Goal: Task Accomplishment & Management: Use online tool/utility

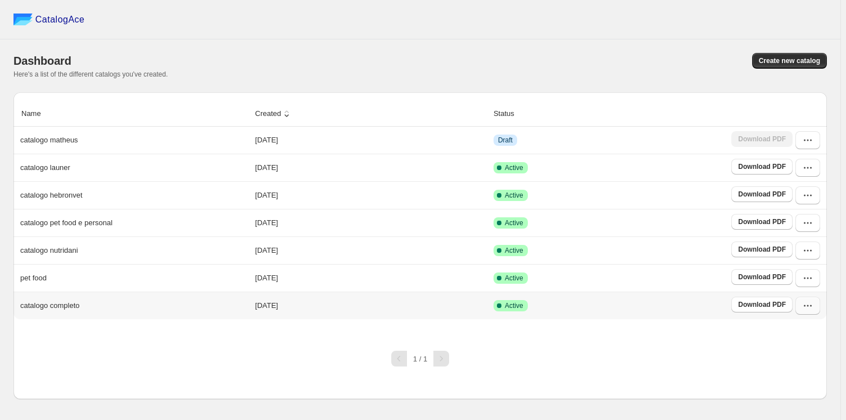
click at [804, 305] on icon "button" at bounding box center [808, 305] width 11 height 11
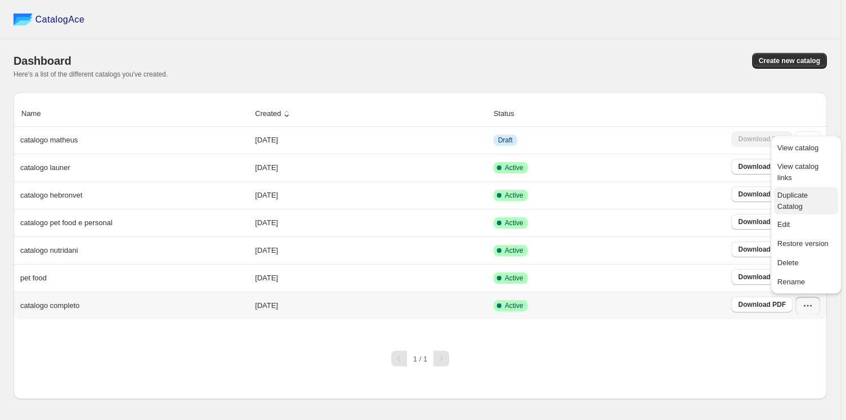
click at [799, 191] on span "Duplicate Catalog" at bounding box center [793, 201] width 30 height 20
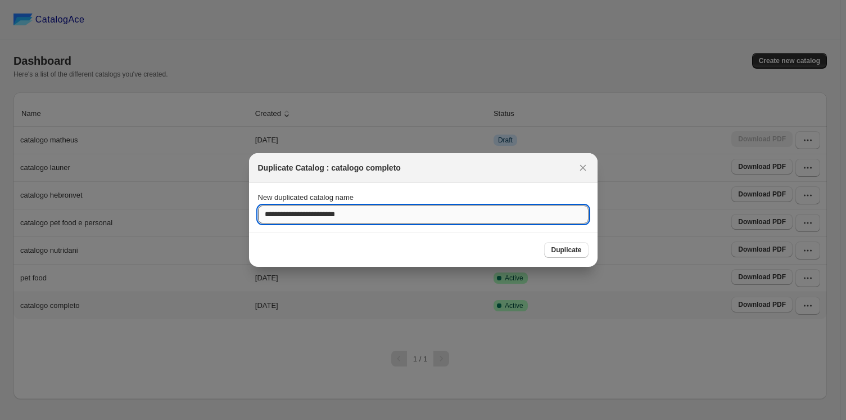
click at [403, 213] on input "**********" at bounding box center [423, 214] width 331 height 18
type input "*"
type input "**********"
click at [556, 248] on span "Duplicate" at bounding box center [566, 249] width 30 height 9
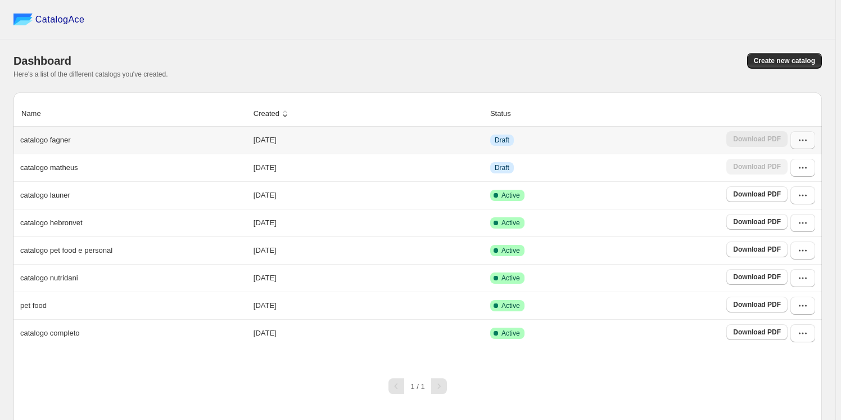
click at [805, 138] on icon "button" at bounding box center [802, 139] width 11 height 11
click at [779, 237] on span "Edit" at bounding box center [779, 241] width 12 height 8
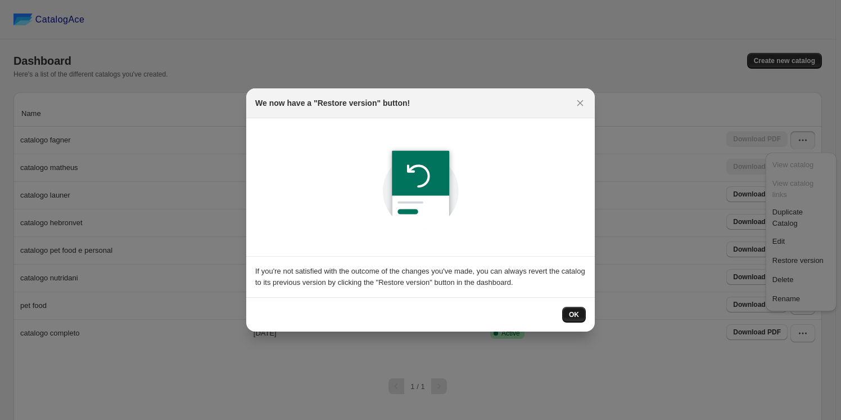
click at [577, 315] on span "OK" at bounding box center [574, 314] width 10 height 9
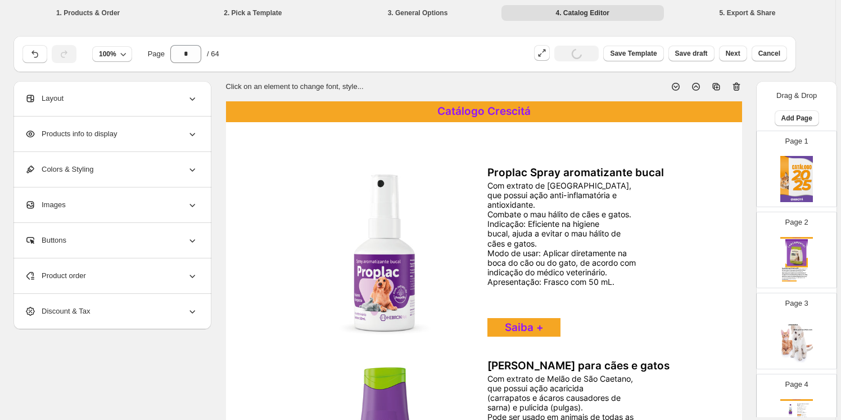
scroll to position [459, 0]
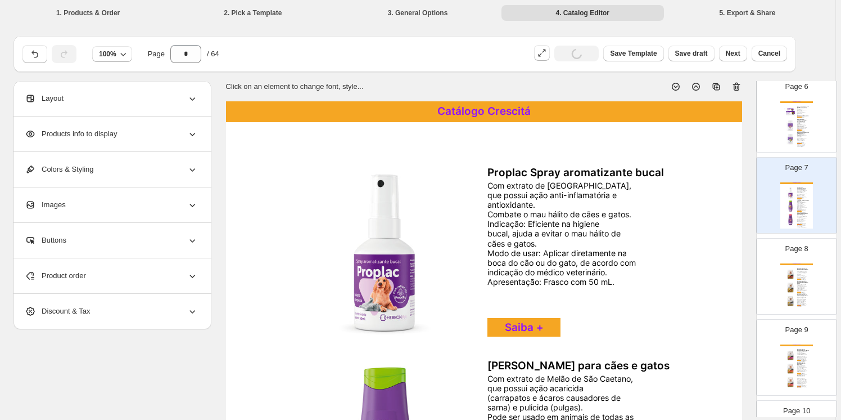
click at [810, 271] on div "Catálogo Crescitá Ração para Cachorro Prohealth- Raças Médias- Sênior Saúde e l…" at bounding box center [797, 286] width 33 height 46
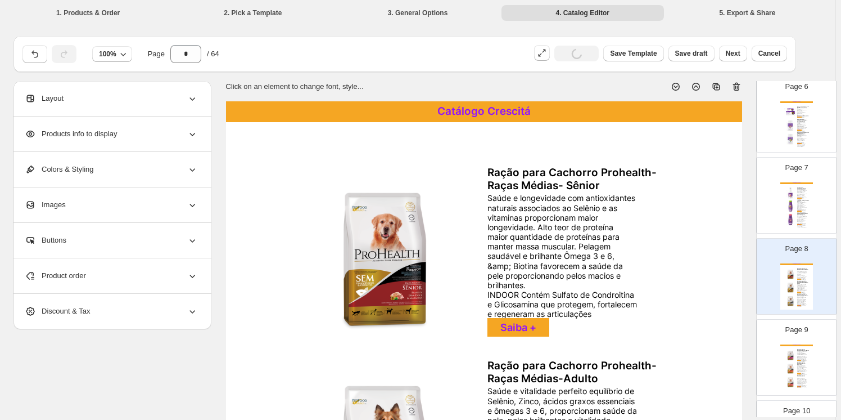
click at [736, 87] on icon at bounding box center [736, 86] width 11 height 11
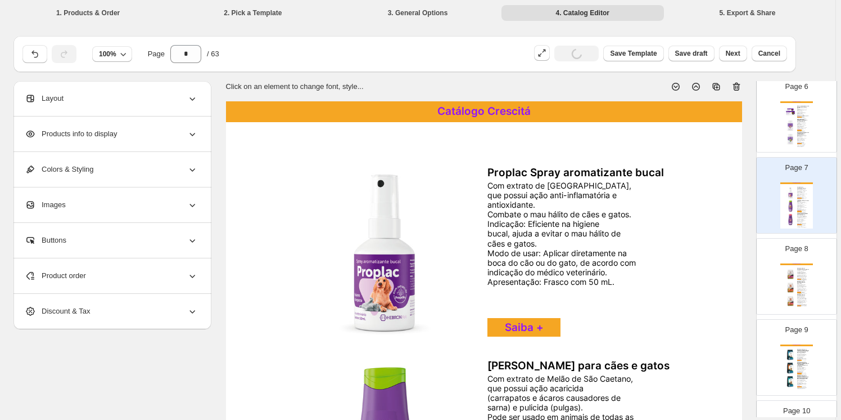
click at [802, 263] on div "Catálogo Crescitá Ração para Gatos Prohealth- Gatos-Filhotes Auxilia no crescim…" at bounding box center [797, 286] width 33 height 46
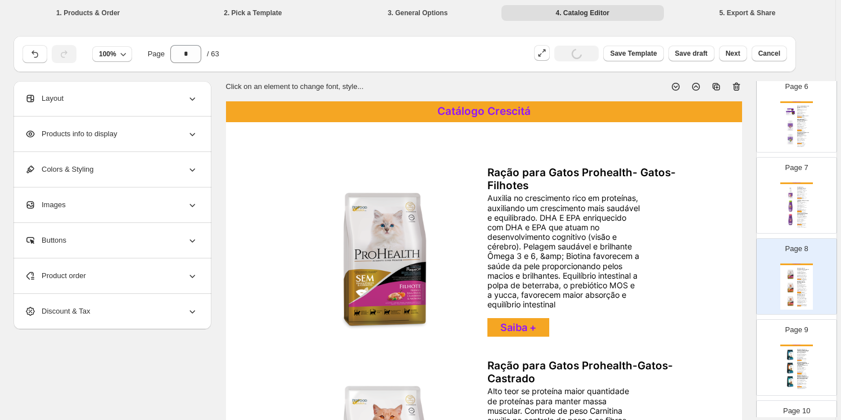
click at [738, 86] on icon at bounding box center [736, 86] width 11 height 11
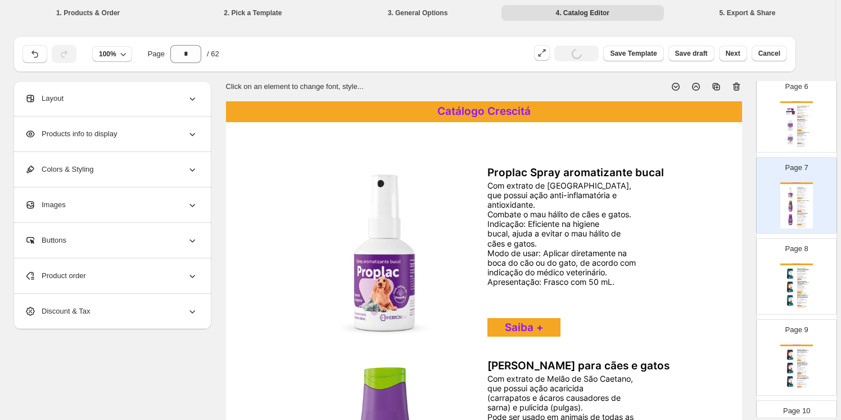
click at [808, 283] on div "Catálogo Crescitá Ração para Cachorro Qualiday Pro Life Cães Filhotes - Raças P…" at bounding box center [797, 286] width 33 height 46
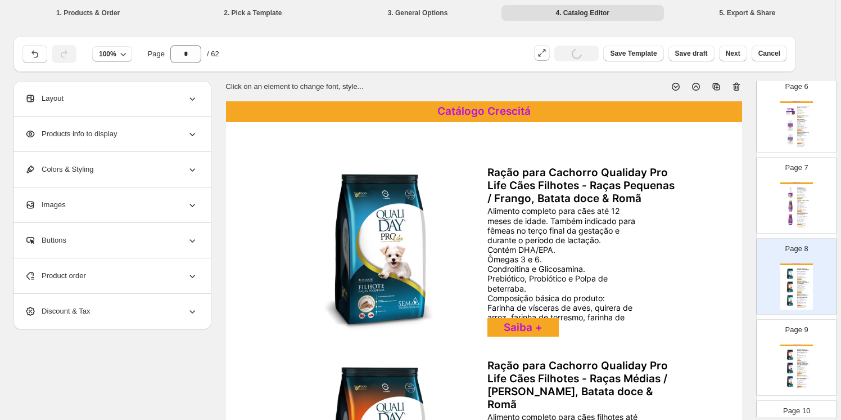
click at [738, 84] on icon at bounding box center [736, 86] width 11 height 11
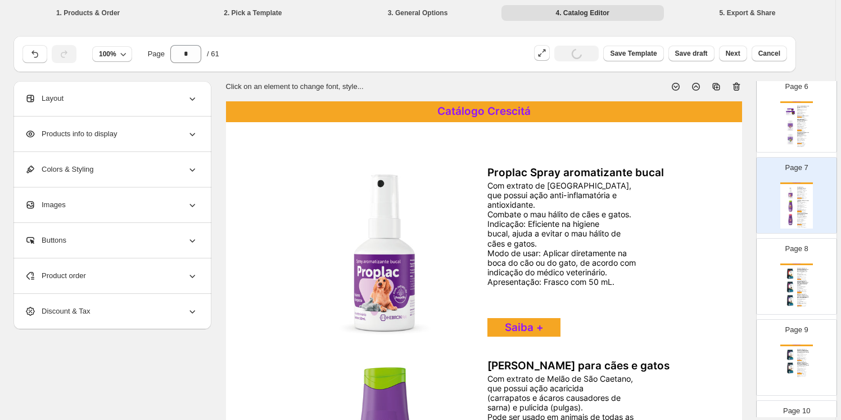
click at [801, 274] on div "Alimento completo para cães a partir de 18 meses de idade. Ômegas 3 e 6. Condro…" at bounding box center [802, 276] width 10 height 11
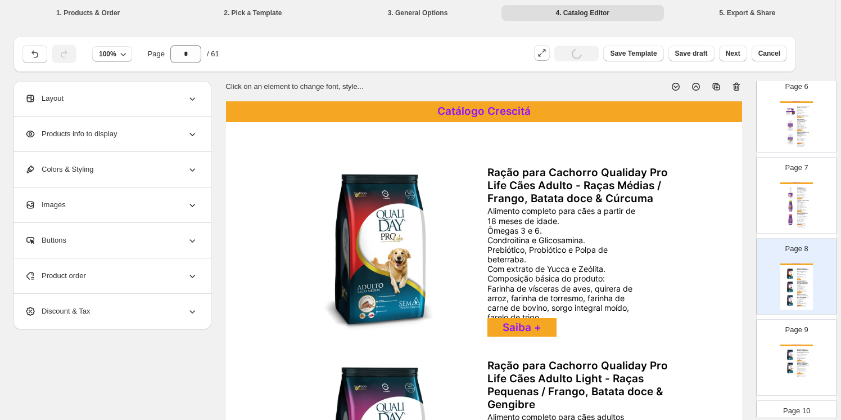
click at [737, 86] on icon at bounding box center [736, 86] width 11 height 11
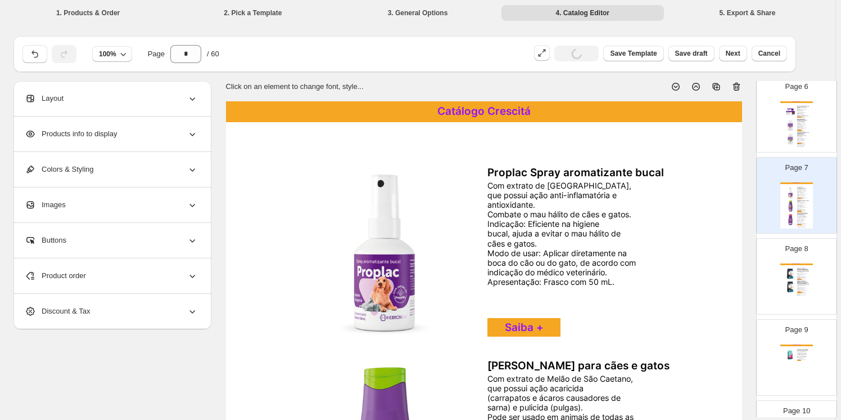
click at [805, 289] on div "Ração para Cachorro Qualiday Pro Life Cães Adulto Sênior - Raças Médias / Frang…" at bounding box center [803, 288] width 12 height 15
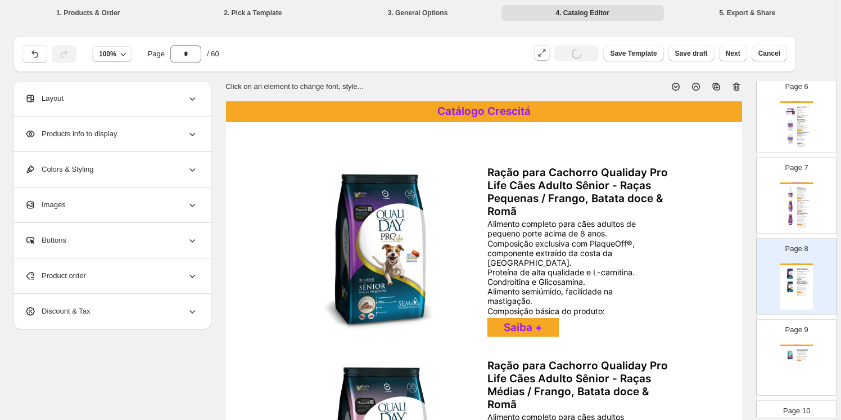
click at [734, 87] on icon at bounding box center [736, 86] width 11 height 11
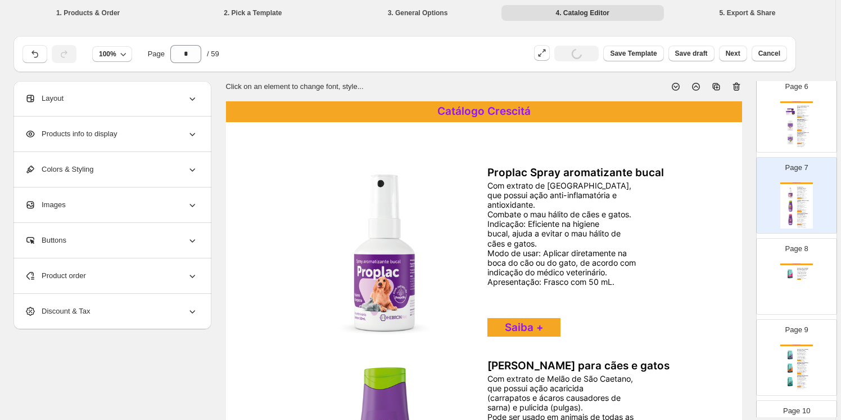
drag, startPoint x: 795, startPoint y: 278, endPoint x: 783, endPoint y: 280, distance: 11.5
click at [793, 278] on div "Catálogo Crescitá Ração para Gatos Qualiday Gatos Filhotes/Lactação Proteínas d…" at bounding box center [797, 286] width 33 height 46
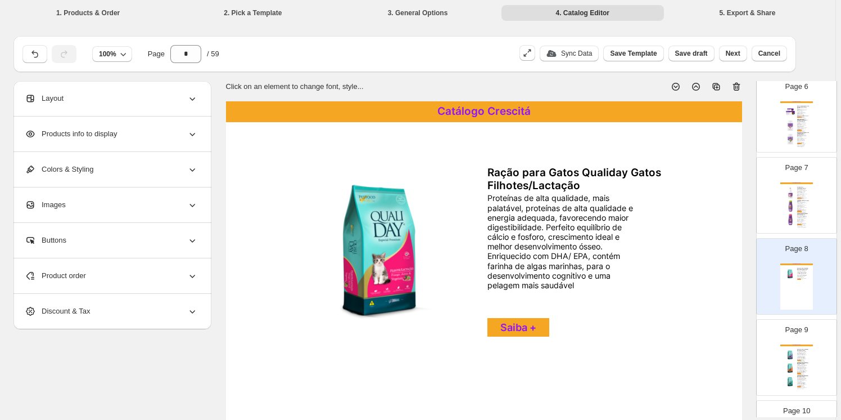
click at [735, 85] on icon at bounding box center [736, 86] width 11 height 11
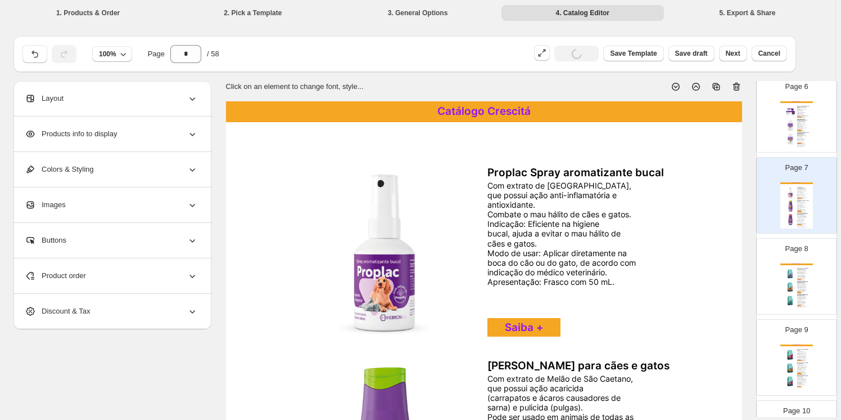
click at [799, 287] on div "HAIRBALL CONTROL a combinação das fibras de alta qualidade, favorecem o fluxo i…" at bounding box center [802, 289] width 10 height 13
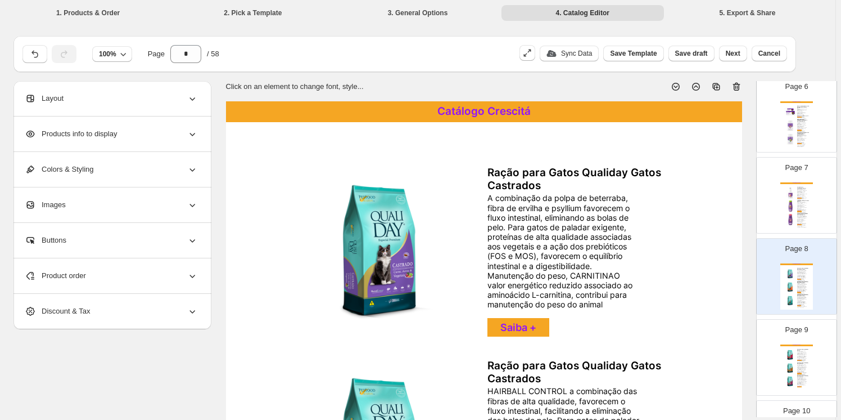
click at [737, 84] on icon at bounding box center [736, 86] width 11 height 11
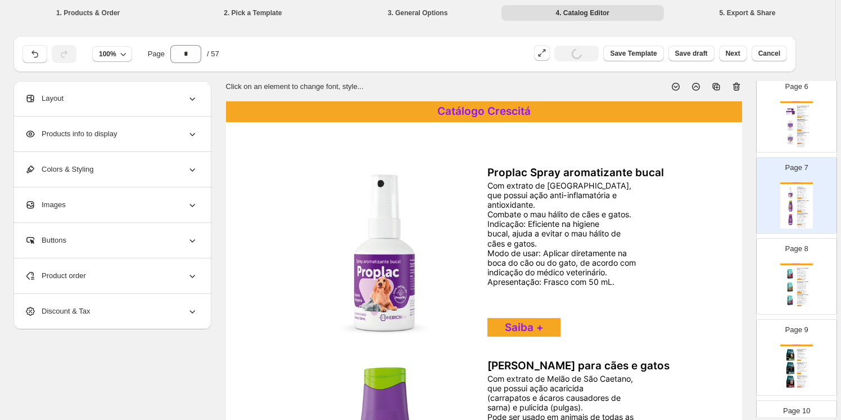
drag, startPoint x: 806, startPoint y: 291, endPoint x: 802, endPoint y: 286, distance: 6.4
click at [803, 289] on div "Page 8 Catálogo Crescitá Ração para Gatos Qualiday Gatos A combinação das fibra…" at bounding box center [796, 276] width 81 height 76
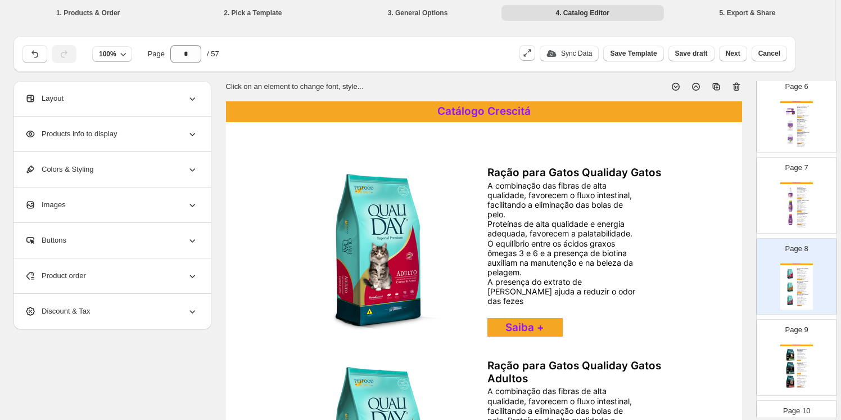
click at [737, 83] on icon at bounding box center [736, 86] width 11 height 11
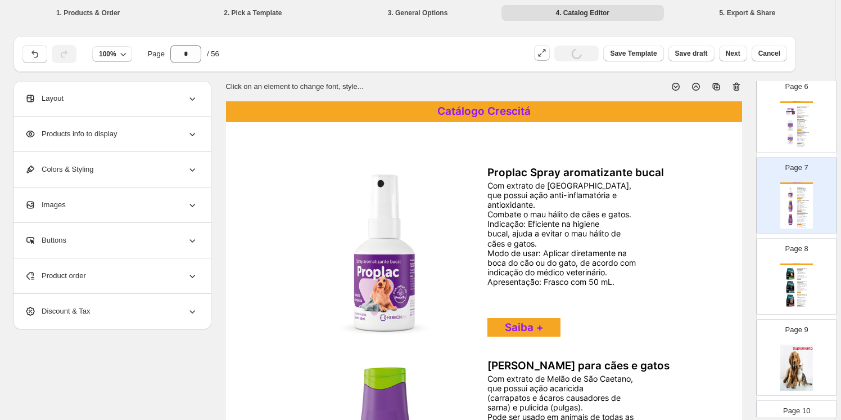
click at [796, 278] on div "Catálogo Crescitá Ração para Cachorro Allcanis Adulto • SEM CORANTES - PARA UMA…" at bounding box center [797, 286] width 33 height 46
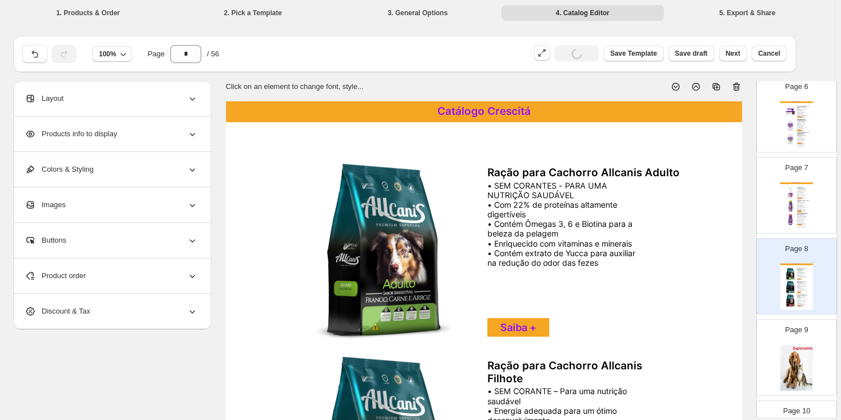
drag, startPoint x: 736, startPoint y: 80, endPoint x: 737, endPoint y: 94, distance: 13.5
click at [737, 82] on icon at bounding box center [736, 86] width 11 height 11
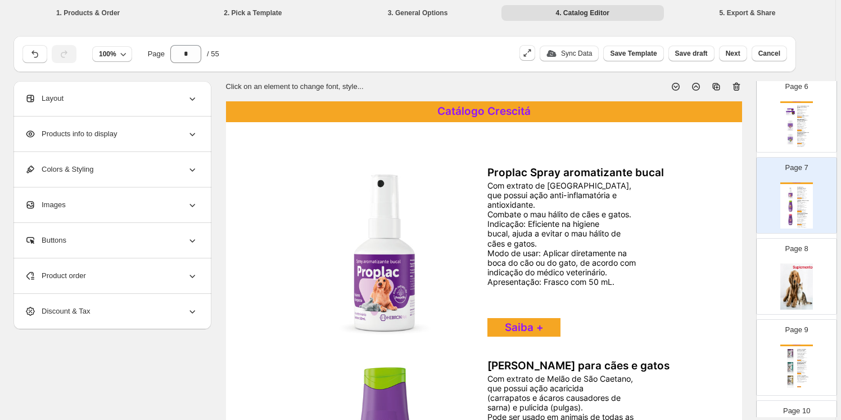
click at [794, 274] on img at bounding box center [797, 286] width 33 height 46
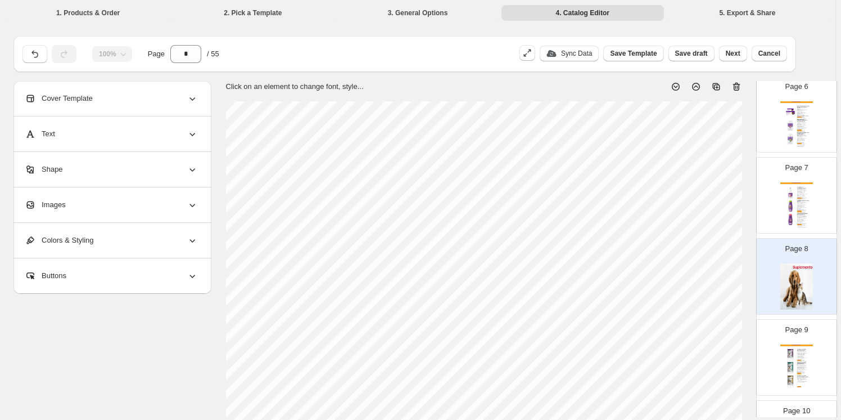
drag, startPoint x: 737, startPoint y: 85, endPoint x: 754, endPoint y: 186, distance: 102.5
click at [738, 85] on icon at bounding box center [736, 86] width 11 height 11
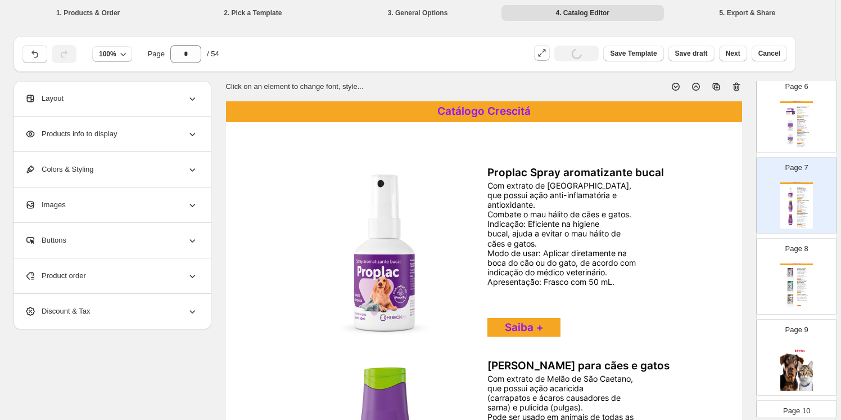
click at [799, 283] on div "É indicado para cães idosos de todas as raças, que necessitam reforçar o aporte…" at bounding box center [802, 288] width 10 height 10
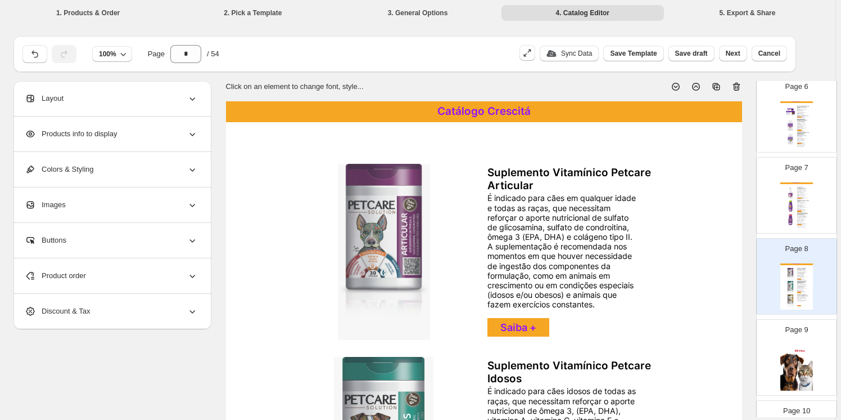
click at [737, 83] on icon at bounding box center [736, 87] width 7 height 8
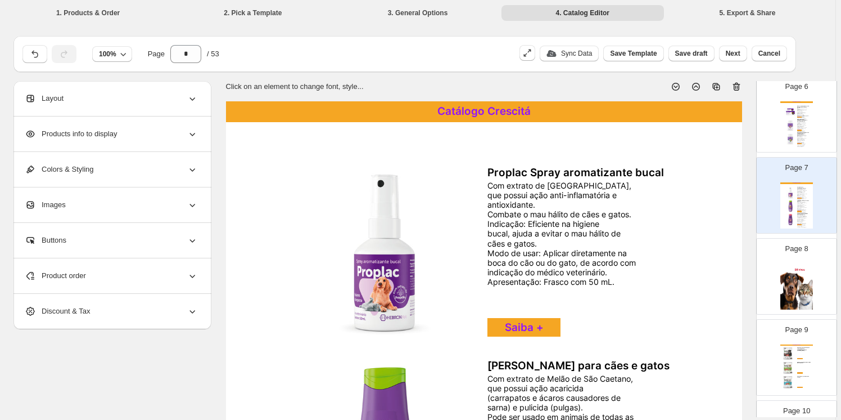
click at [792, 297] on img at bounding box center [797, 286] width 33 height 46
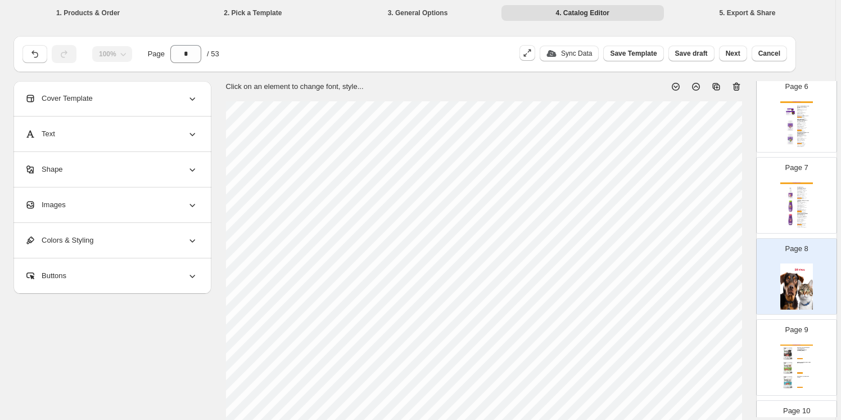
click at [740, 86] on icon at bounding box center [736, 87] width 7 height 8
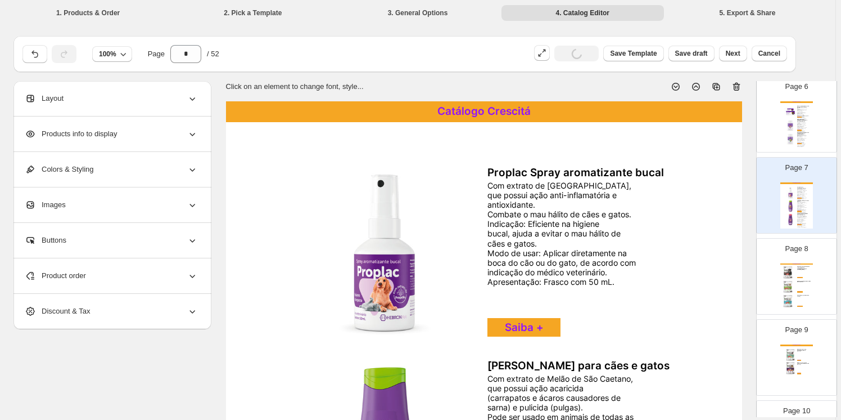
click at [803, 272] on div "Catálogo Crescitá Bifinho Carne com Especiarias (Carnes Nobres, Romã e Alecrim)…" at bounding box center [797, 286] width 33 height 46
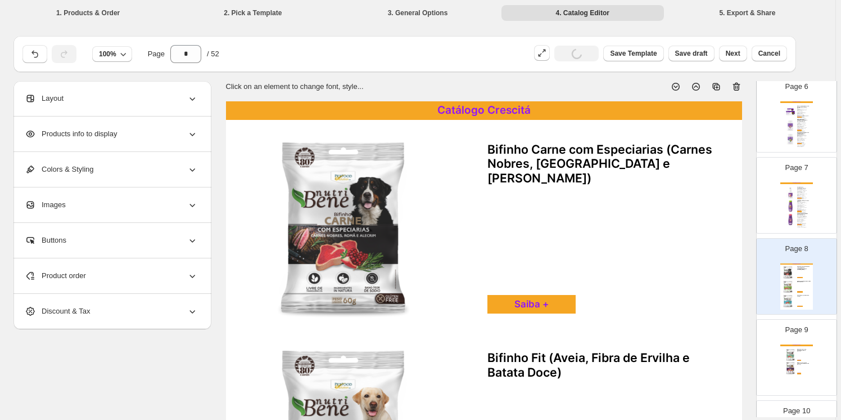
click at [736, 85] on icon at bounding box center [736, 87] width 7 height 8
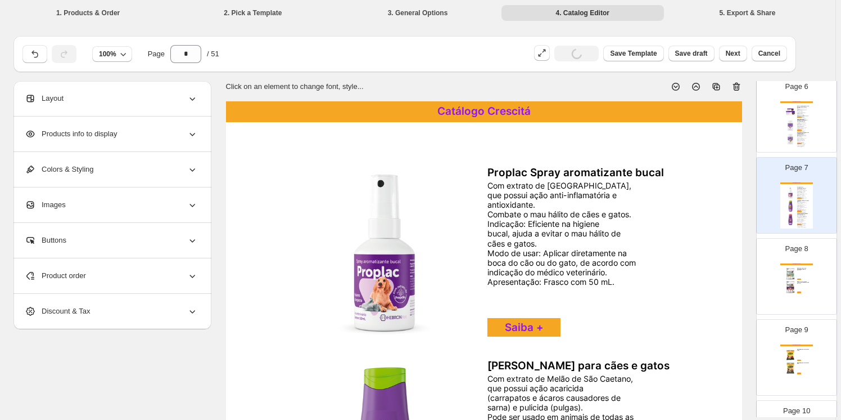
click at [782, 271] on div "Catálogo Crescitá Bifinho Relax (Maracujá, Camomila e Passiflora in Natura) Sai…" at bounding box center [797, 286] width 33 height 46
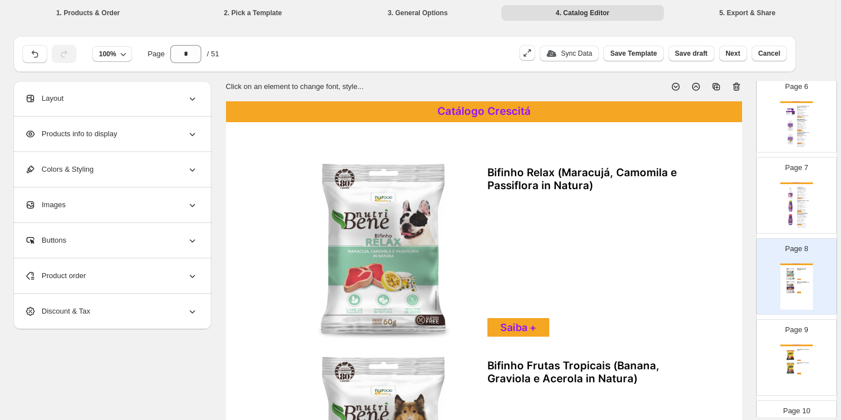
click at [737, 84] on icon at bounding box center [736, 86] width 11 height 11
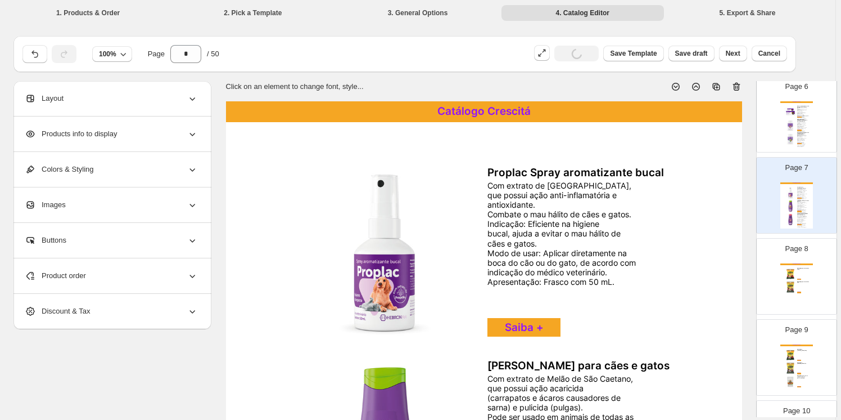
click at [792, 273] on img at bounding box center [791, 274] width 12 height 12
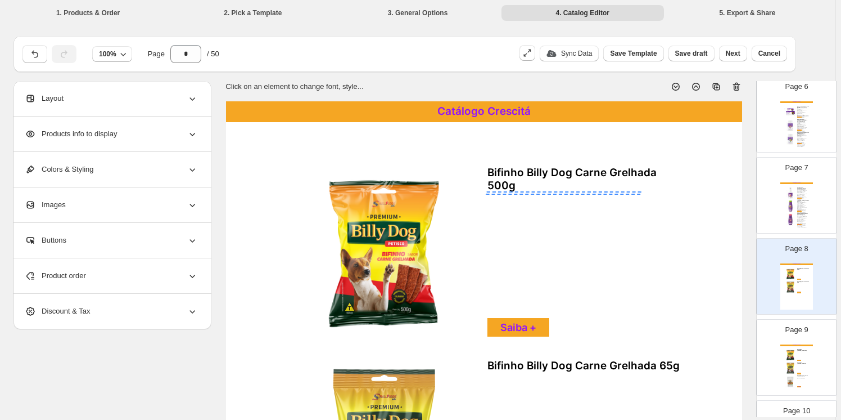
click at [737, 85] on icon at bounding box center [736, 86] width 11 height 11
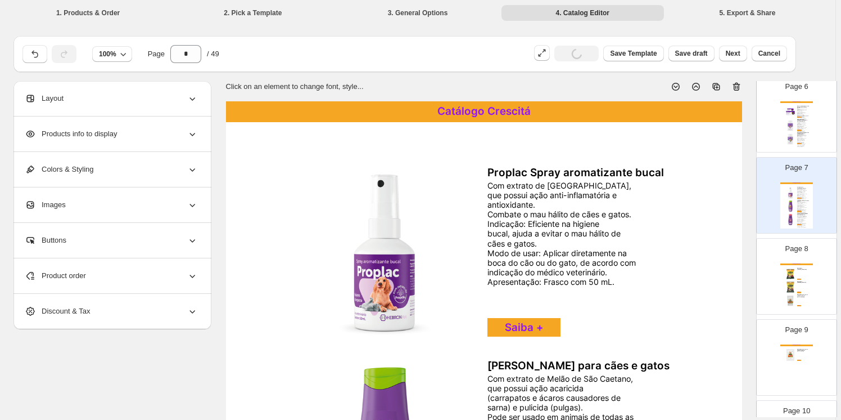
click at [799, 285] on div "Catálogo Crescitá Bifinho Billy Dog Frango Grelhado 500g Saiba + Bifinho Billy …" at bounding box center [797, 286] width 33 height 46
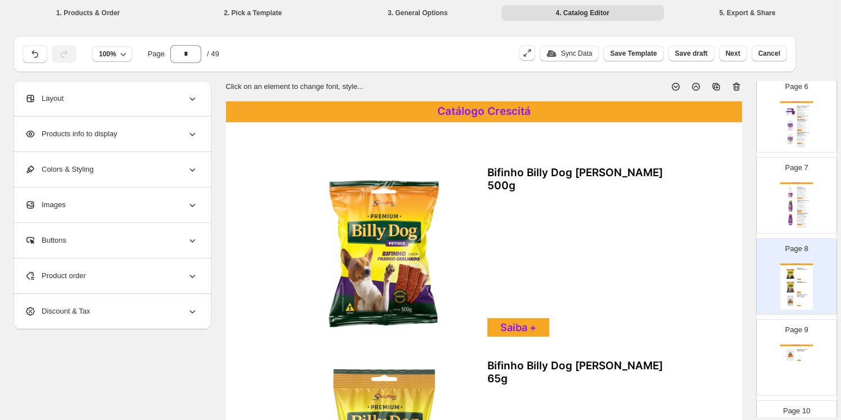
click at [738, 85] on icon at bounding box center [736, 86] width 11 height 11
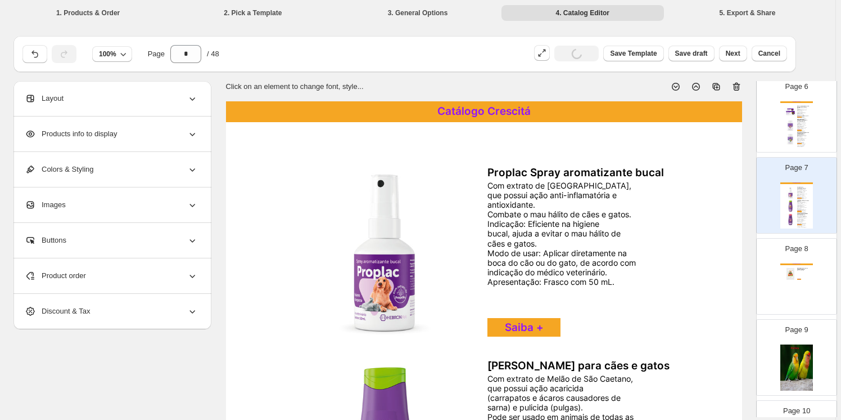
click at [801, 277] on div "Catálogo Crescitá Bifinho Billy Dog Sabor Carne com Batata Doce e Beterraba 55g…" at bounding box center [797, 286] width 33 height 46
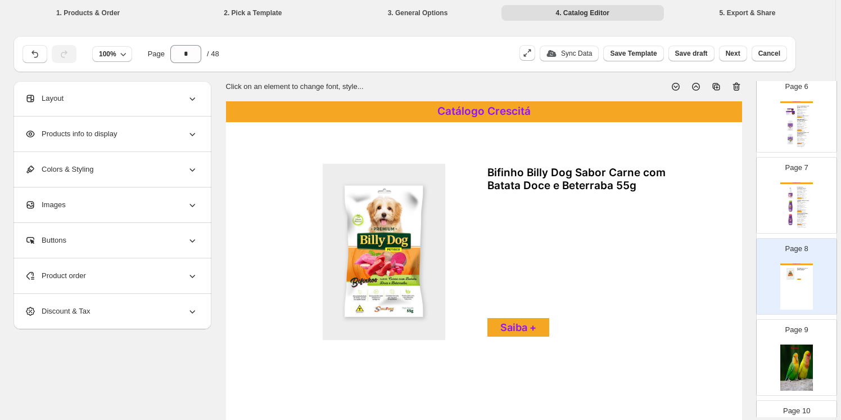
click at [737, 84] on icon at bounding box center [736, 87] width 7 height 8
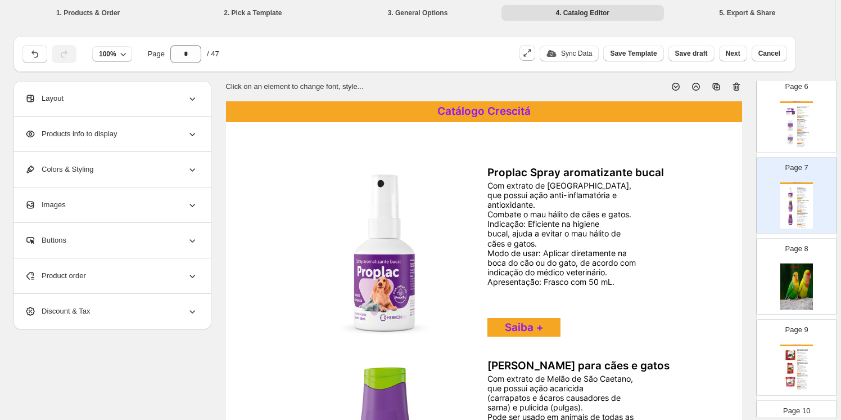
click at [792, 285] on img at bounding box center [797, 286] width 33 height 46
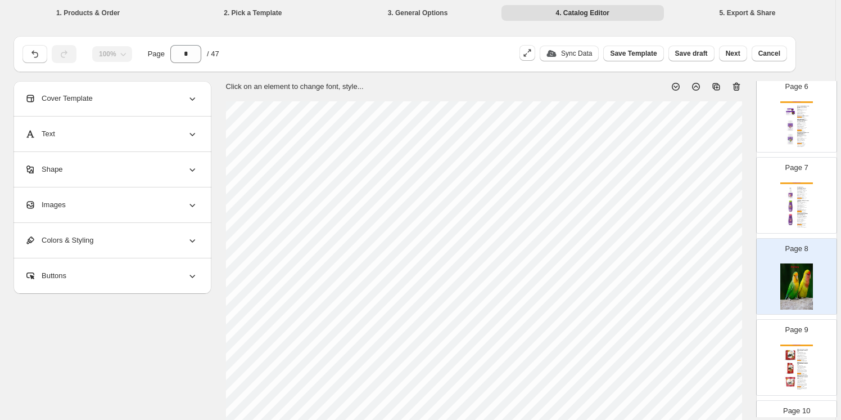
click at [739, 83] on icon at bounding box center [736, 87] width 7 height 8
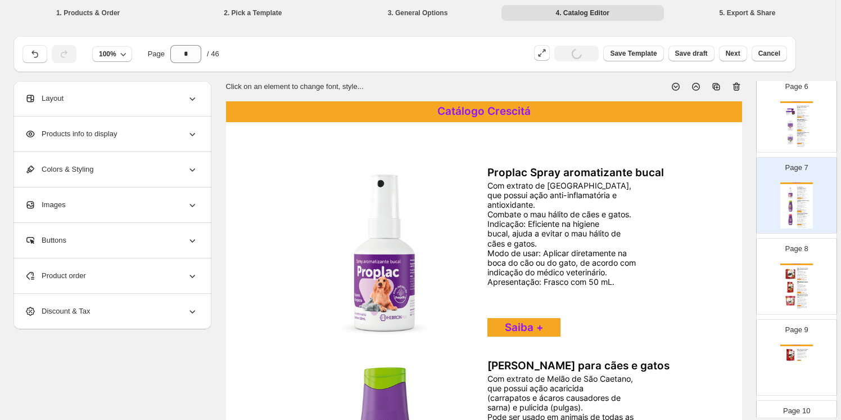
click at [807, 281] on div "Catálogo Crescitá Alimento para Tartaruga Prefere Gammarus Repto 48g - Fonte de…" at bounding box center [797, 286] width 33 height 46
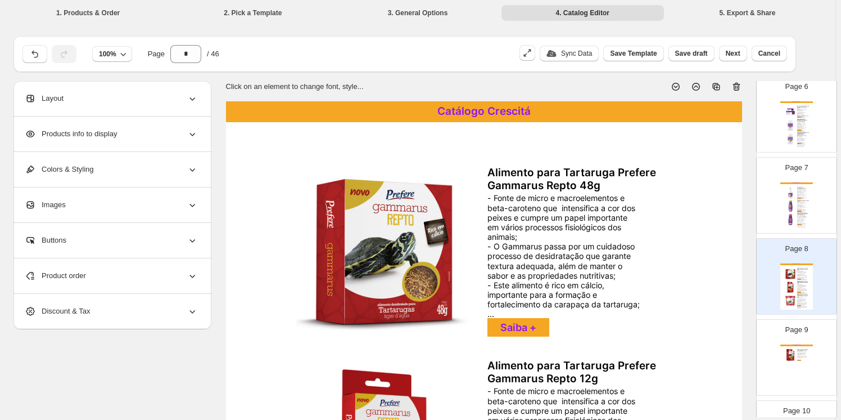
click at [737, 87] on icon at bounding box center [736, 86] width 11 height 11
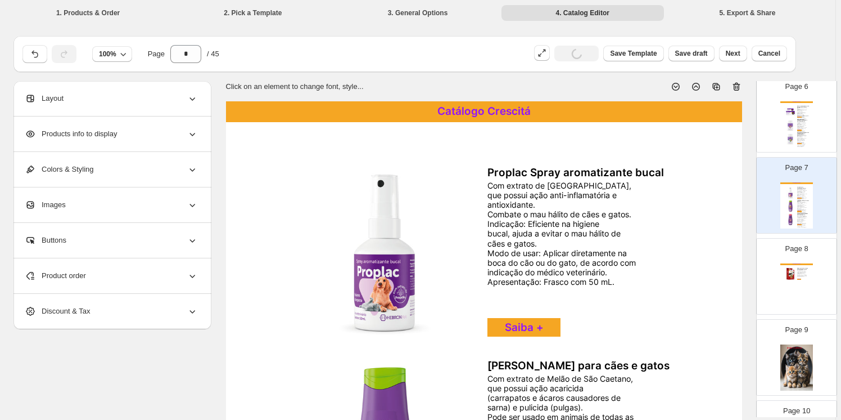
click at [802, 277] on div "Catálogo Crescitá Alimento para Tartaruga Prefere Gammarus 24g - Fonte de micro…" at bounding box center [797, 286] width 33 height 46
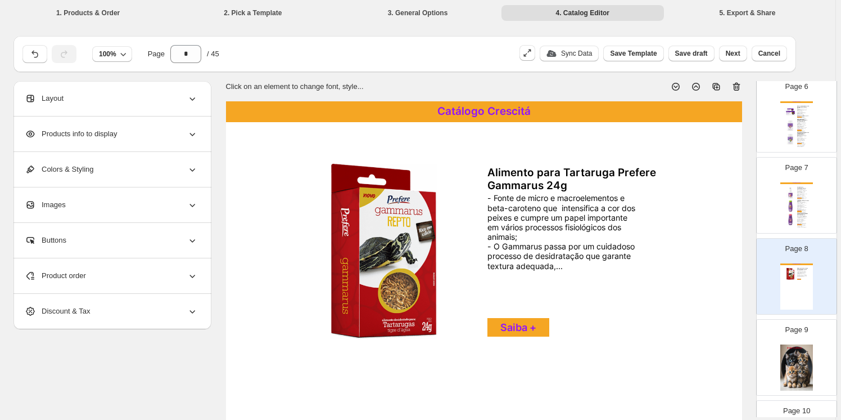
drag, startPoint x: 739, startPoint y: 85, endPoint x: 737, endPoint y: 92, distance: 6.6
click at [739, 85] on icon at bounding box center [736, 86] width 11 height 11
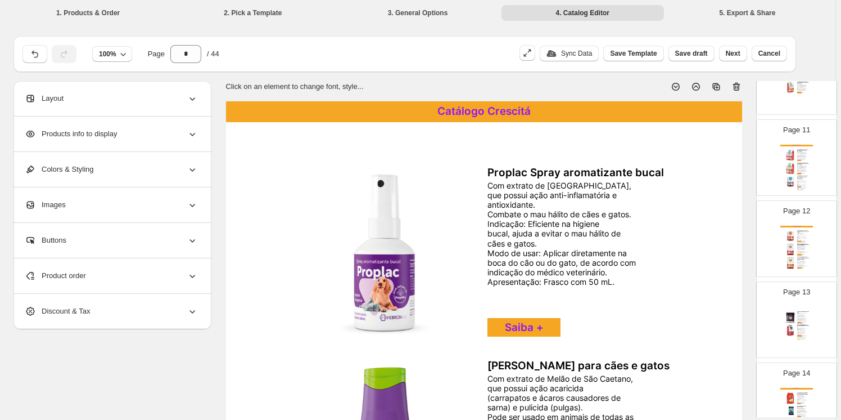
click at [797, 313] on div "Chega de maus odores. Conheça a nanotecnologia que encapsula e elimina cheiros …" at bounding box center [802, 319] width 10 height 13
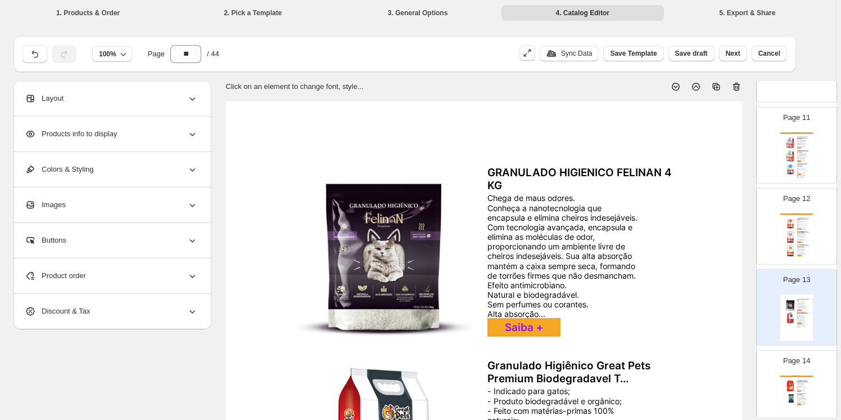
scroll to position [0, 0]
click at [196, 274] on icon at bounding box center [192, 274] width 11 height 11
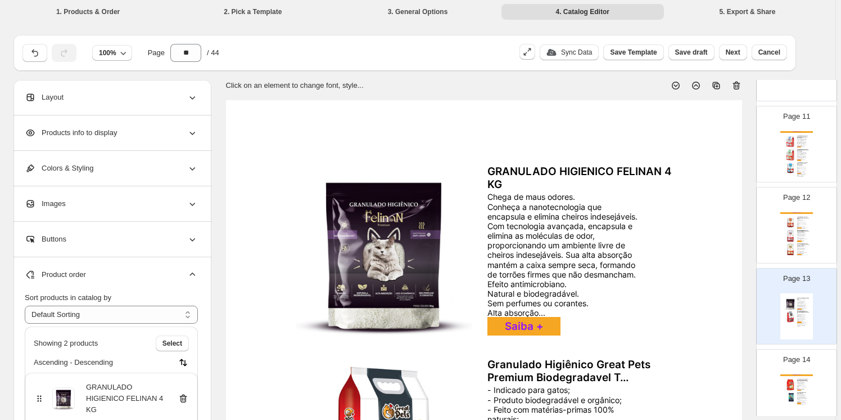
click at [184, 394] on icon at bounding box center [183, 398] width 7 height 8
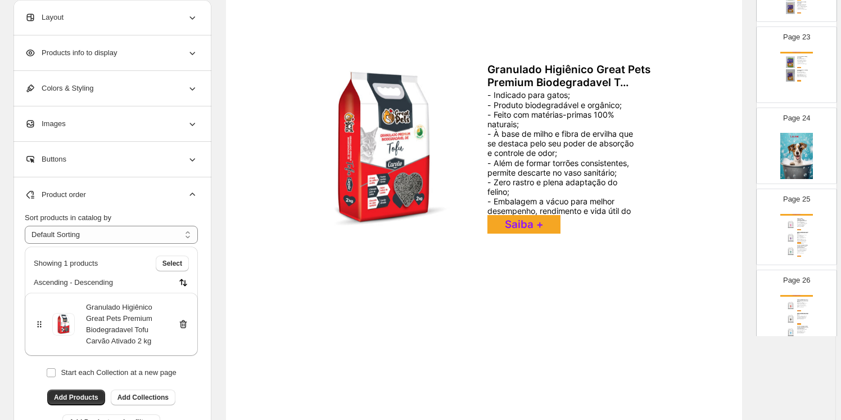
scroll to position [1805, 0]
click at [809, 136] on img at bounding box center [797, 155] width 33 height 46
type input "**"
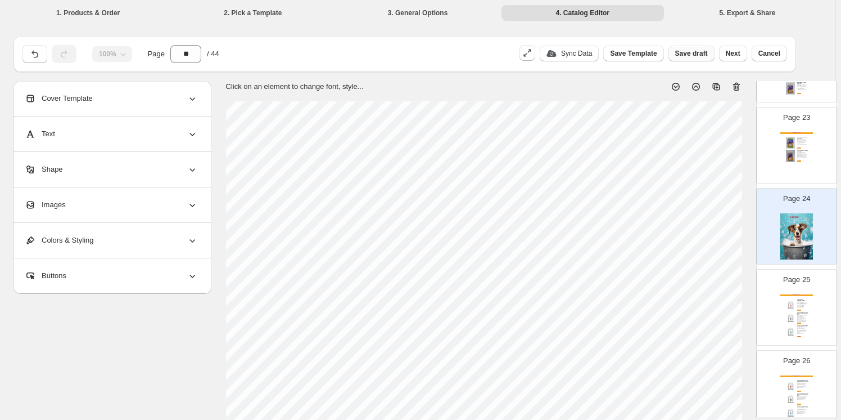
click at [697, 55] on span "Save draft" at bounding box center [691, 53] width 33 height 9
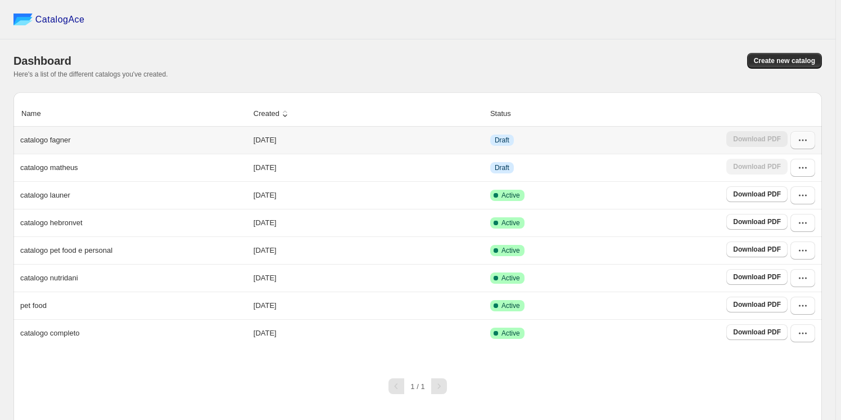
drag, startPoint x: 810, startPoint y: 140, endPoint x: 805, endPoint y: 134, distance: 7.6
click at [809, 139] on icon "button" at bounding box center [802, 139] width 11 height 11
click at [786, 236] on span "Edit" at bounding box center [801, 241] width 57 height 11
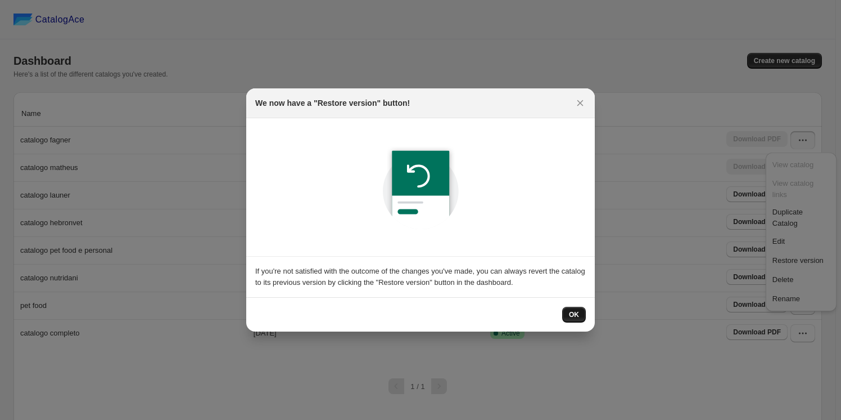
click at [573, 314] on span "OK" at bounding box center [574, 314] width 10 height 9
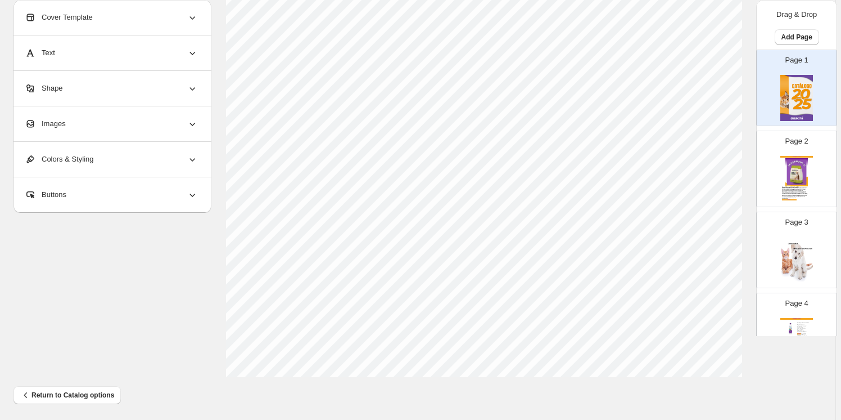
scroll to position [395, 0]
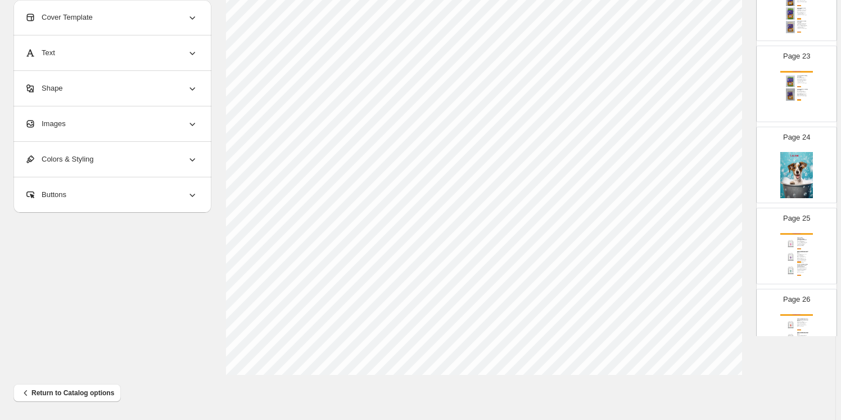
click at [803, 168] on img at bounding box center [797, 175] width 33 height 46
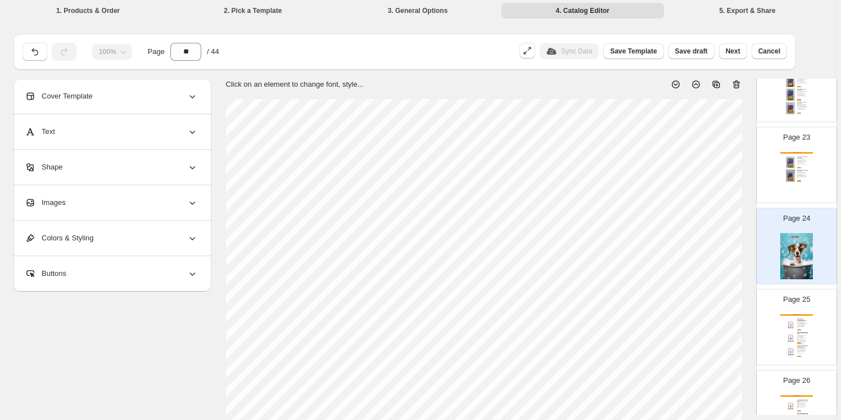
scroll to position [0, 0]
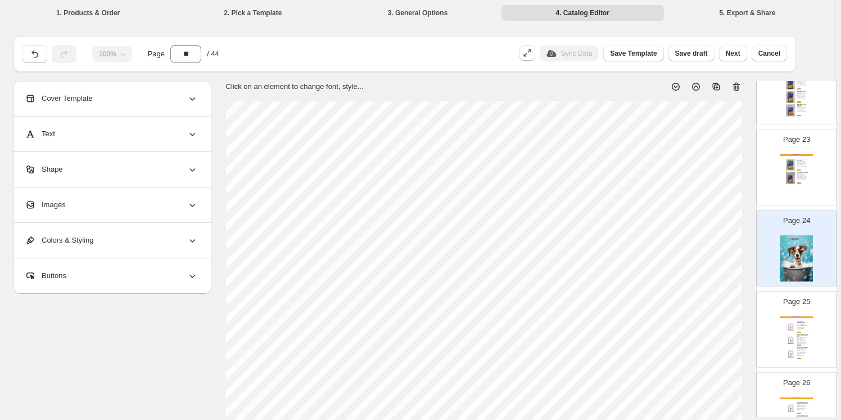
click at [740, 85] on icon at bounding box center [736, 86] width 11 height 11
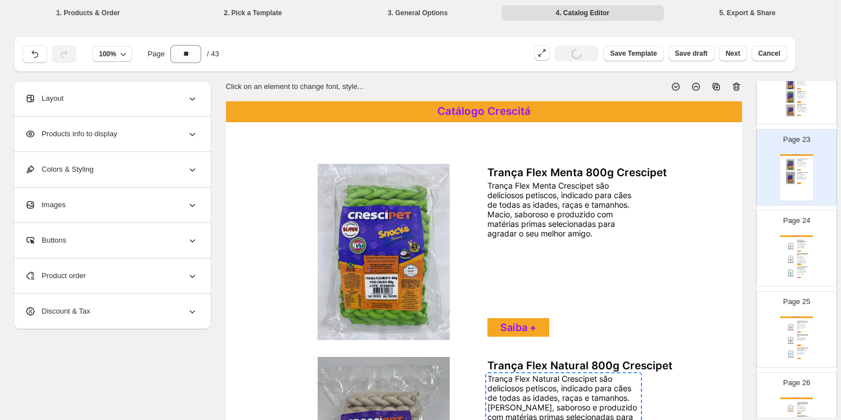
click at [800, 247] on div "Catálogo Crescitá Higiene Animal/ [PERSON_NAME] ( 5L) Launer Pet Care Possui fó…" at bounding box center [797, 258] width 33 height 46
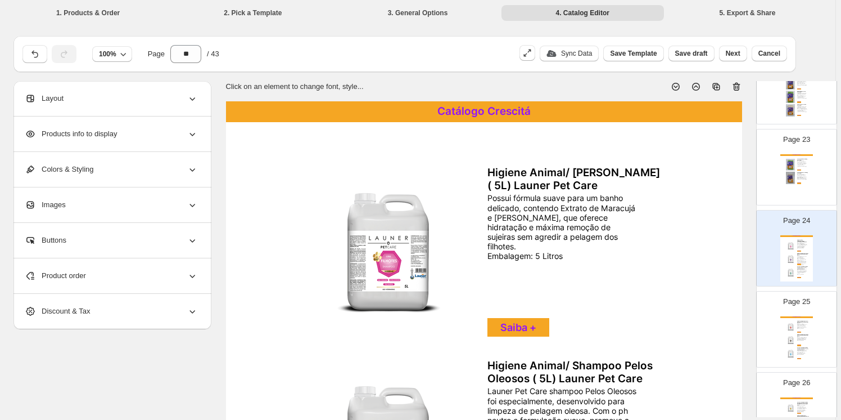
click at [740, 84] on icon at bounding box center [736, 86] width 11 height 11
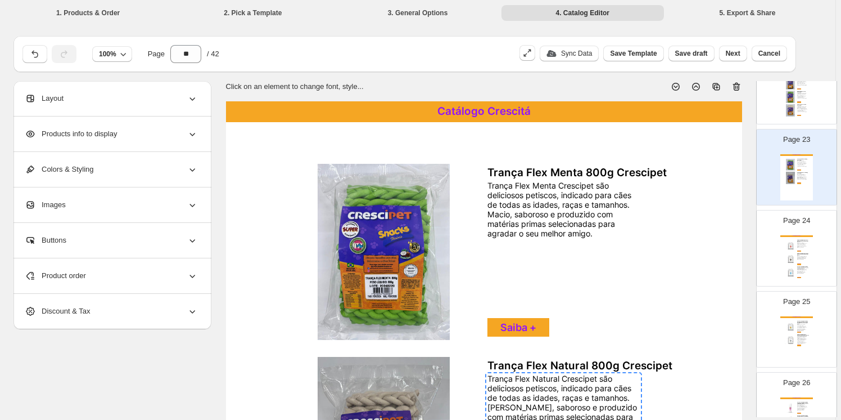
click at [801, 242] on div "Indicado para limpeza profunda no pelo do animal, removendo sujeiras e outros r…" at bounding box center [802, 245] width 10 height 6
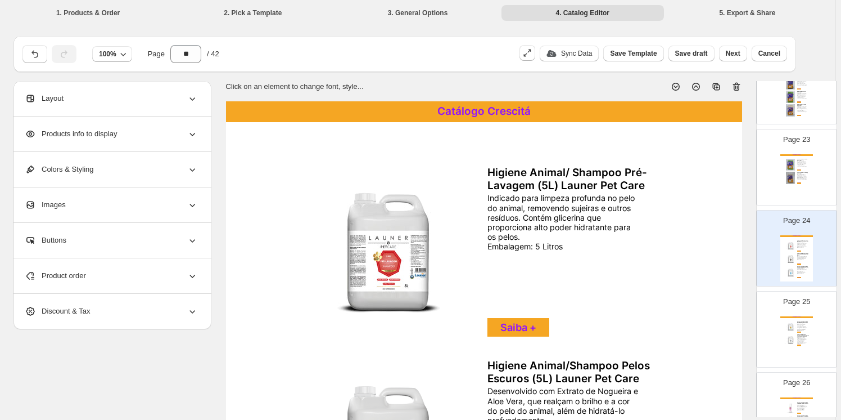
click at [740, 84] on icon at bounding box center [736, 86] width 11 height 11
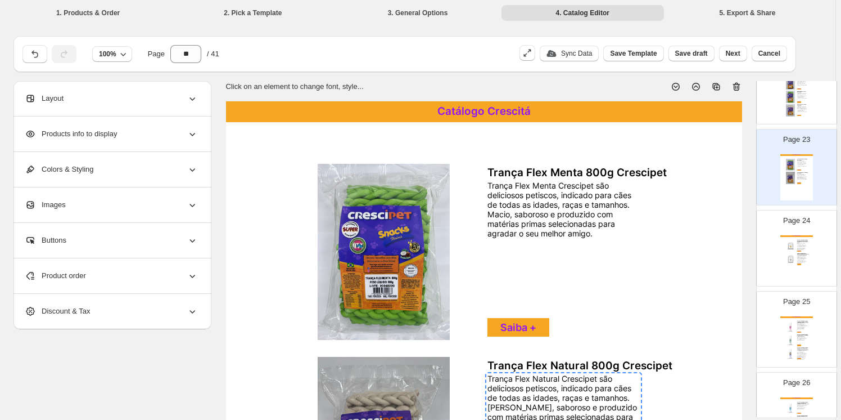
click at [800, 244] on div "Oferece proteção térmica contra agressões causadas pelo calor do secador ou da …" at bounding box center [802, 246] width 10 height 7
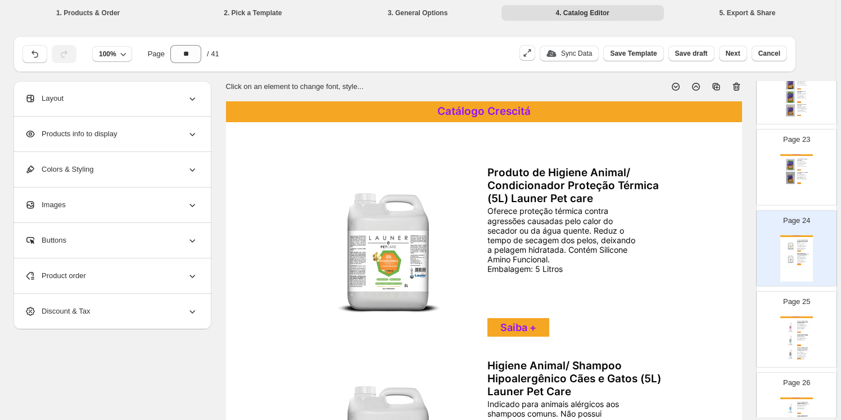
click at [737, 85] on icon at bounding box center [736, 86] width 11 height 11
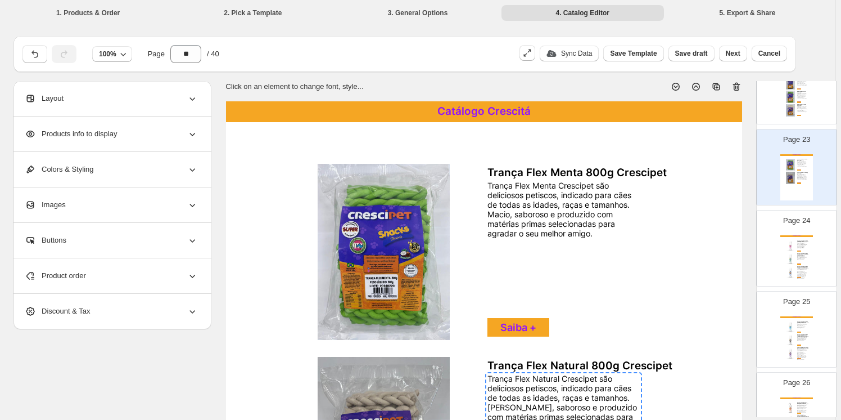
click at [797, 256] on div "Recomendado para todos os tipos de pelagem. Possui Extrato de Aloe Vera para de…" at bounding box center [802, 258] width 10 height 4
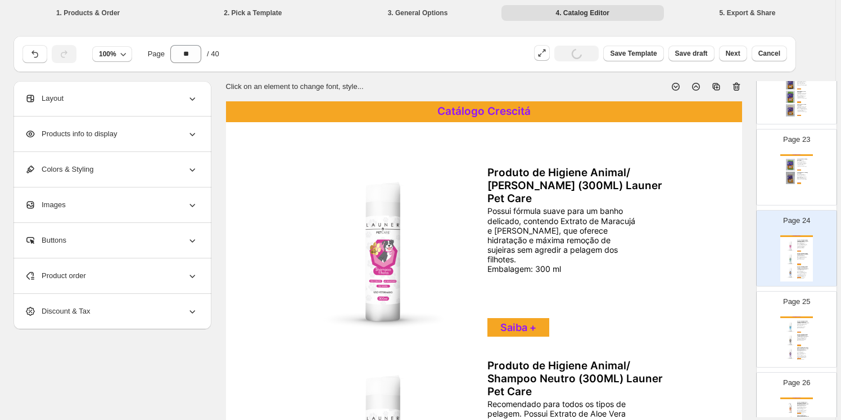
click at [739, 84] on icon at bounding box center [736, 87] width 7 height 8
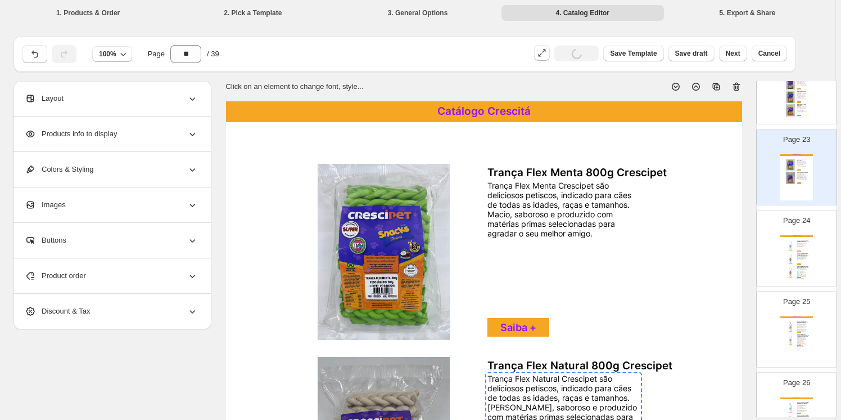
click at [797, 242] on div "Age revitalizando os pelos claros do animal, deixando os macios e brilhantes. P…" at bounding box center [802, 244] width 10 height 4
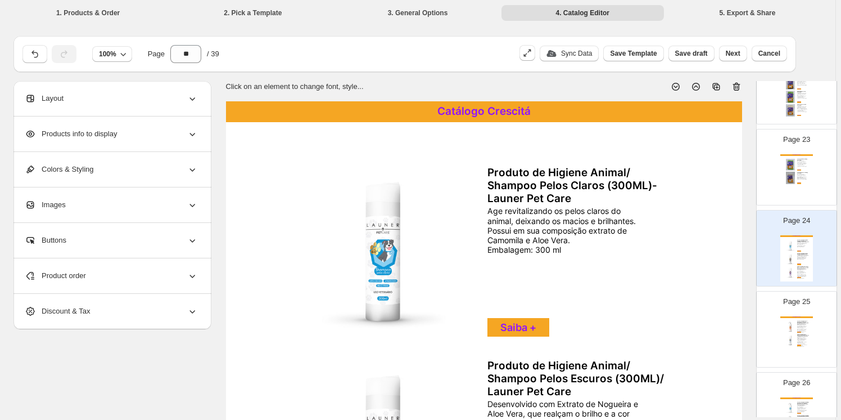
drag, startPoint x: 737, startPoint y: 86, endPoint x: 735, endPoint y: 96, distance: 10.3
click at [737, 86] on icon at bounding box center [736, 86] width 11 height 11
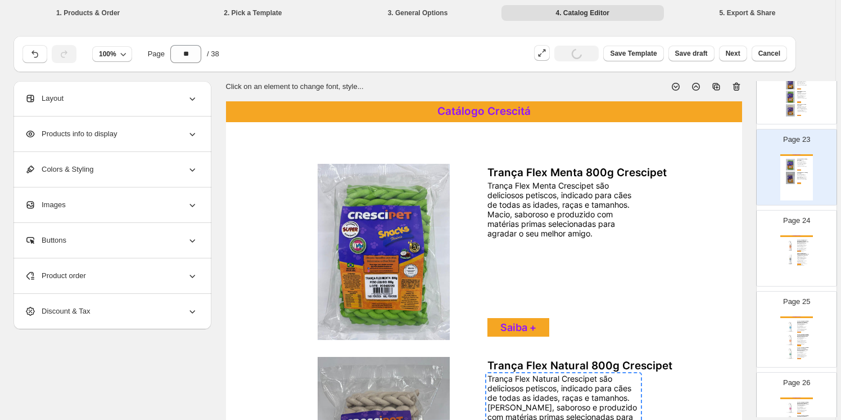
click at [794, 244] on div "Catálogo Crescitá Produto de Higiene para Cães e Gatos - Banho Seco/Shampoo a S…" at bounding box center [797, 258] width 33 height 46
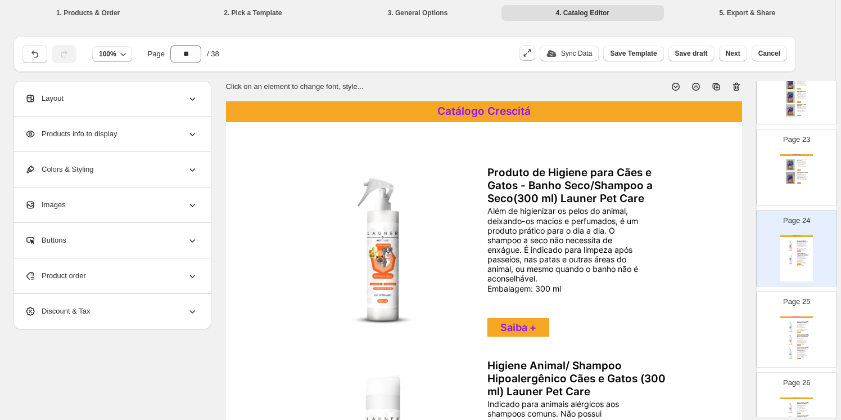
click at [739, 84] on icon at bounding box center [736, 86] width 11 height 11
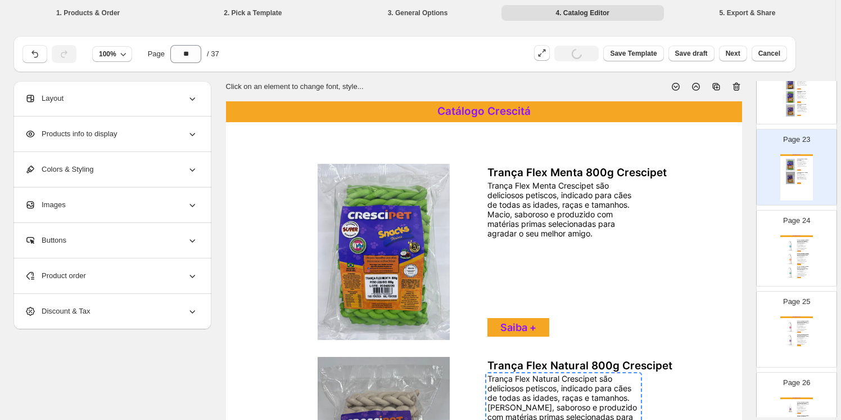
click at [804, 243] on div "Launer Deo Colônia é uma linha de perfumaria especialmente desenvolvida para cã…" at bounding box center [802, 246] width 10 height 7
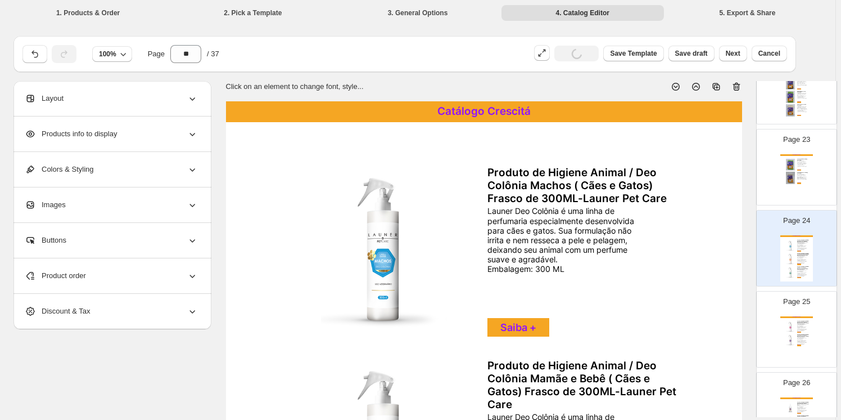
click at [738, 83] on icon at bounding box center [736, 86] width 11 height 11
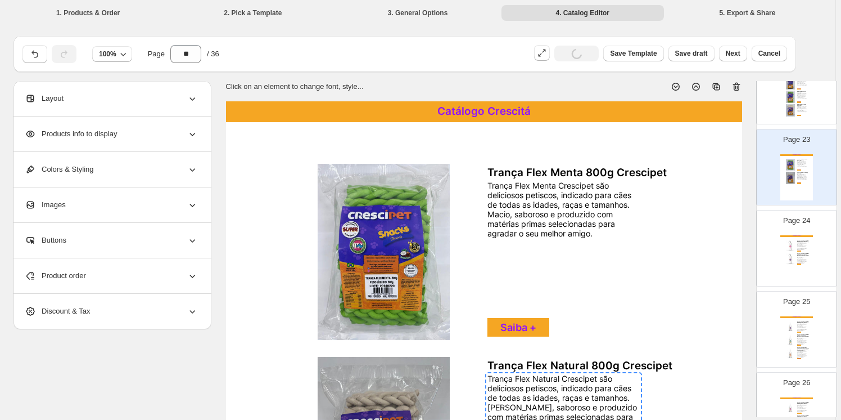
drag, startPoint x: 808, startPoint y: 248, endPoint x: 793, endPoint y: 254, distance: 15.7
click at [807, 248] on div "Catálogo Crescitá Produto de Higiene Animal / Deo Colônia Fêmeas ( Cães e Gatos…" at bounding box center [797, 258] width 33 height 46
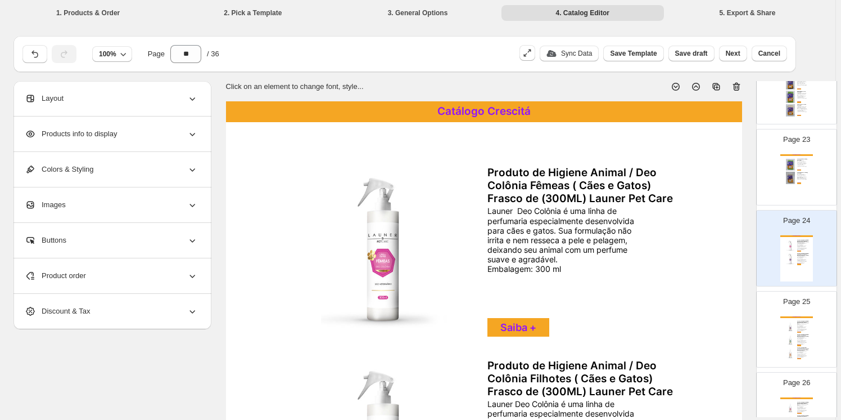
click at [737, 84] on icon at bounding box center [736, 87] width 7 height 8
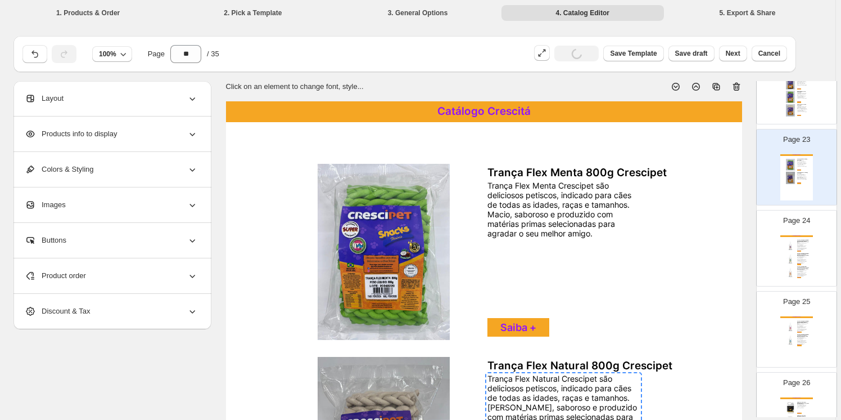
click at [799, 253] on div "Produto de Higiene Animal/ Deo Colônia Fresh (Cães e Gatos) Frasco com (60ML) L…" at bounding box center [803, 254] width 12 height 3
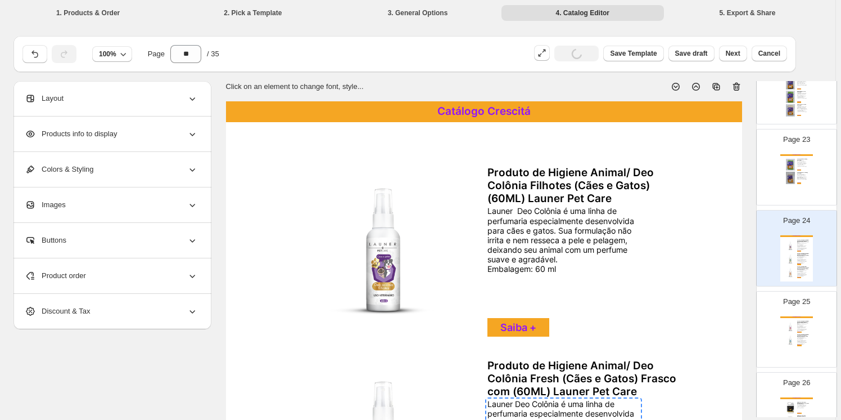
click at [738, 85] on icon at bounding box center [736, 86] width 11 height 11
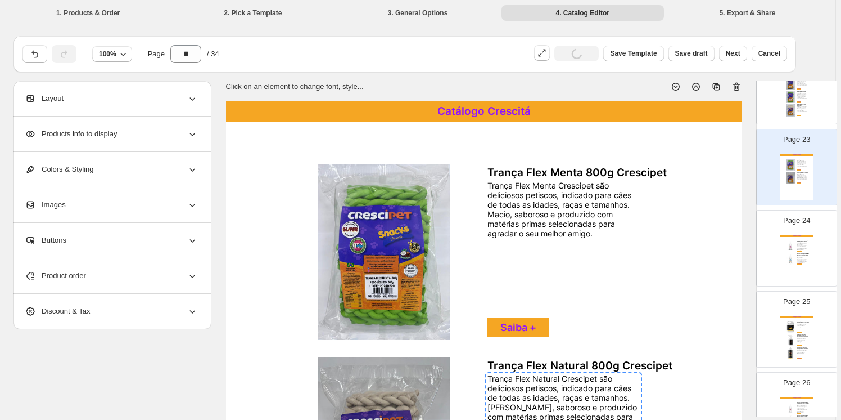
click at [799, 247] on div "Catálogo Crescitá Produto de Higiene Animal/ Deo Colônia Fêmeas ( Cães e Gatos)…" at bounding box center [797, 258] width 33 height 46
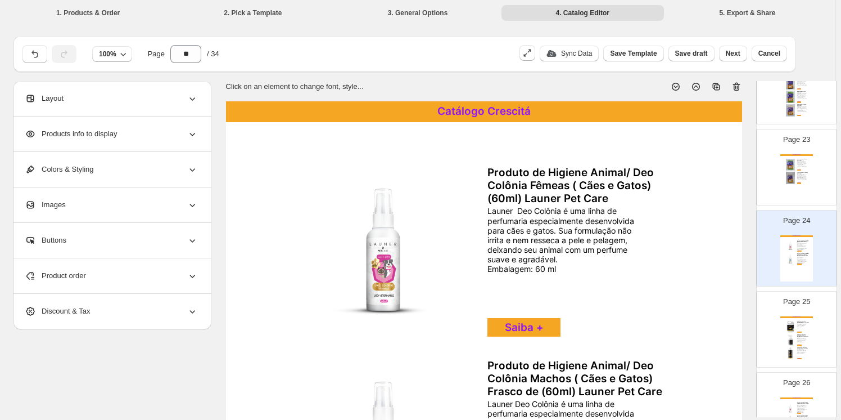
click at [742, 85] on icon at bounding box center [736, 86] width 11 height 11
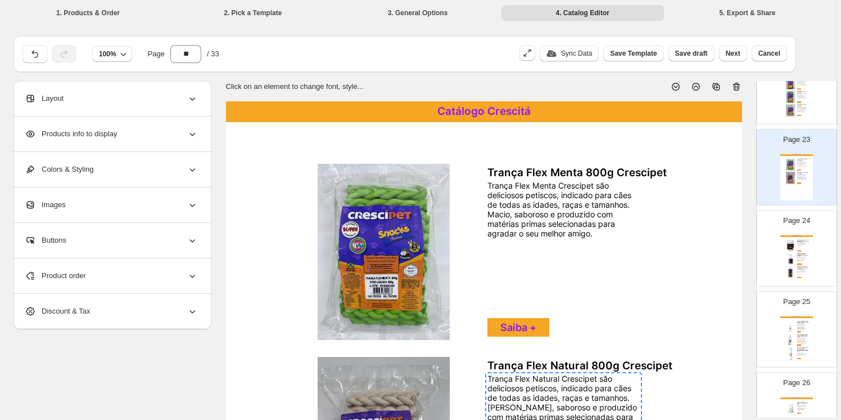
click at [809, 245] on div "Catálogo Crescitá Higiene para Cavalos/ Shampoo Neutro (5L) Linha Seven Pet Car…" at bounding box center [797, 258] width 33 height 46
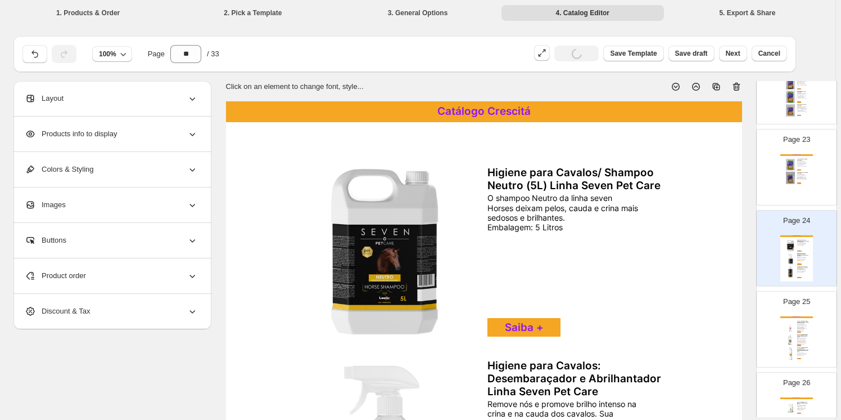
click at [736, 85] on icon at bounding box center [736, 87] width 7 height 8
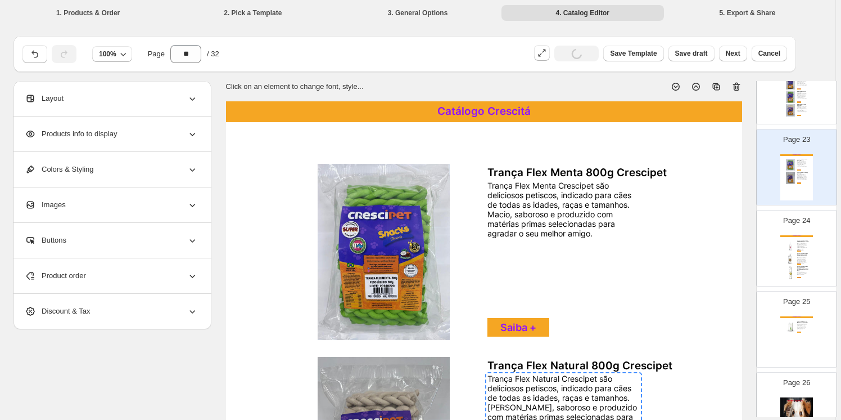
click at [799, 249] on div "Catálogo Crescitá Produto de Higiene Animal/ Limpador Auricular (120 ML) Launer…" at bounding box center [797, 258] width 33 height 46
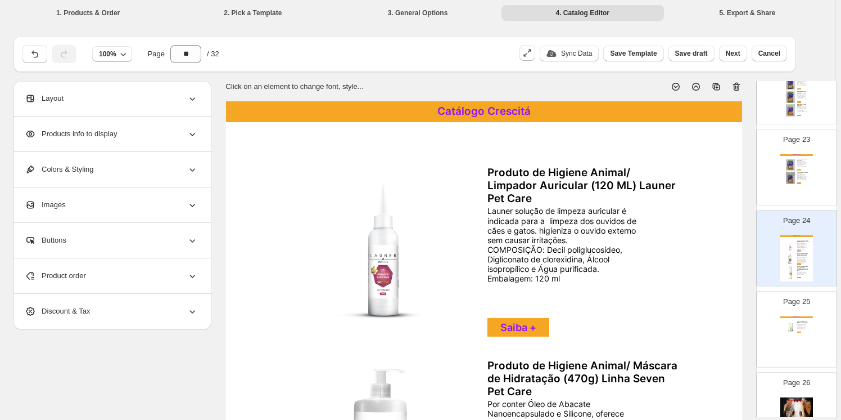
drag, startPoint x: 737, startPoint y: 85, endPoint x: 785, endPoint y: 175, distance: 101.9
click at [737, 87] on icon at bounding box center [736, 86] width 11 height 11
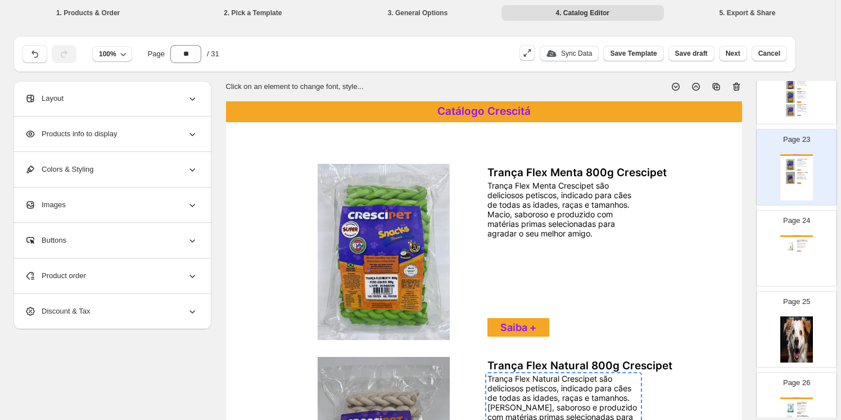
click at [800, 250] on div "Catálogo Crescitá Higiene Animal/ Eliminador de Odores (1L) Launer Pet Care Lau…" at bounding box center [797, 258] width 33 height 46
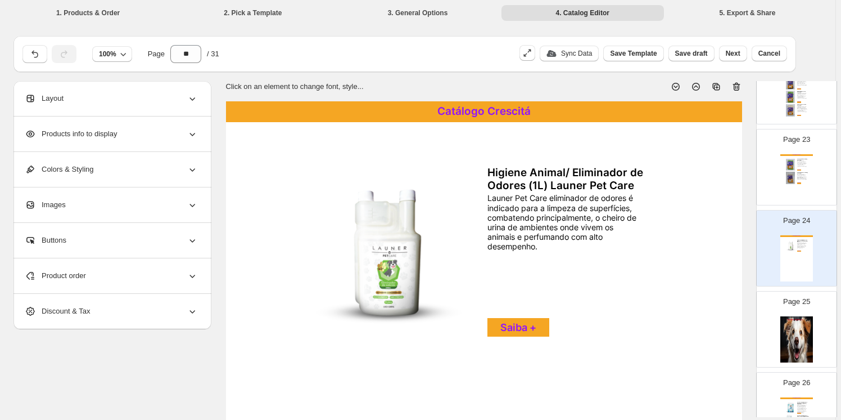
click at [740, 85] on icon at bounding box center [736, 86] width 11 height 11
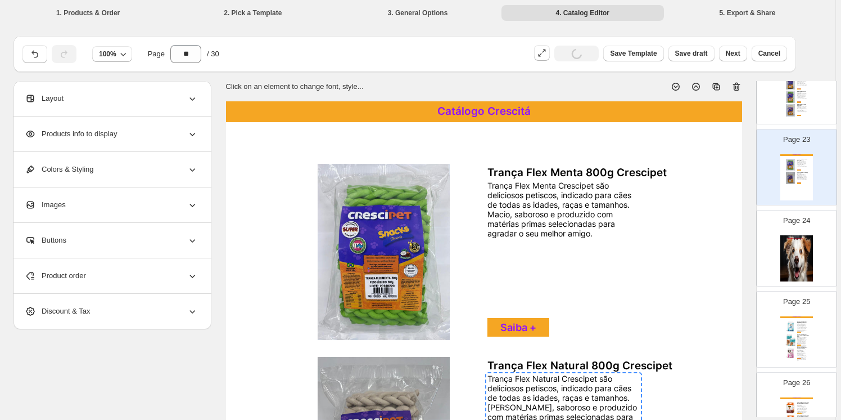
click at [797, 334] on div "Produto de Higiene para Cães - Tapete Higiênico Clean Pads Indicado para cães f…" at bounding box center [803, 340] width 12 height 13
type input "**"
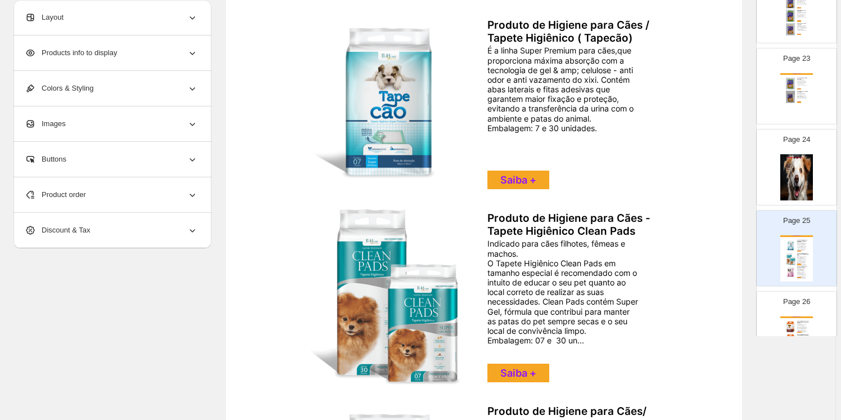
scroll to position [169, 0]
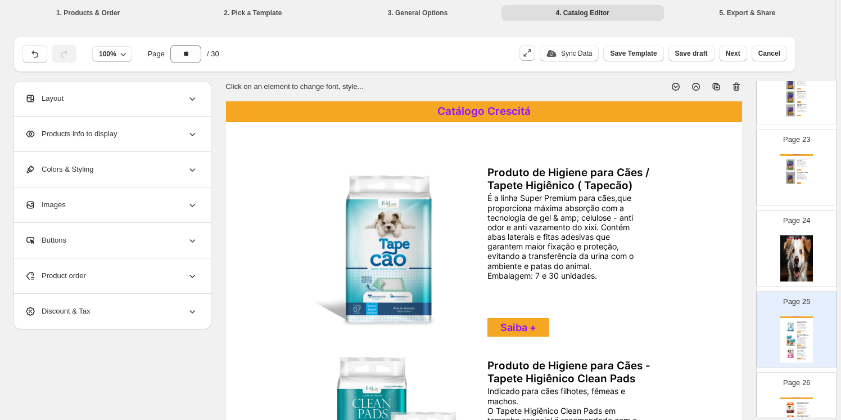
drag, startPoint x: 738, startPoint y: 83, endPoint x: 776, endPoint y: 198, distance: 120.8
click at [738, 84] on icon at bounding box center [736, 86] width 11 height 11
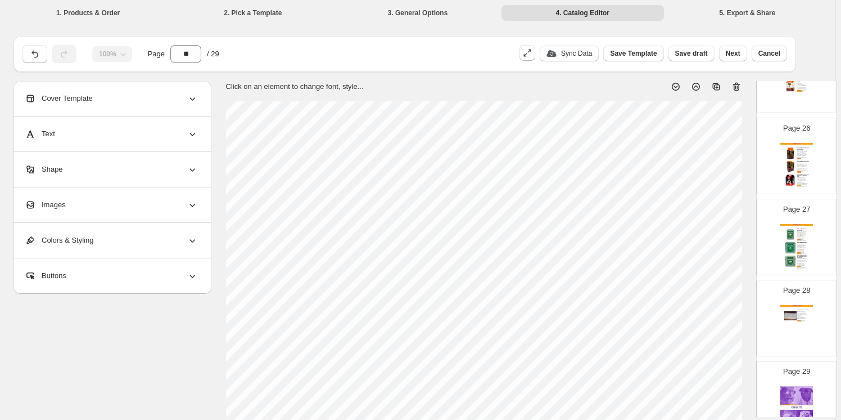
scroll to position [2038, 0]
click at [791, 296] on div "Page 28 Catálogo Crescitá Tapete Higiênico Profissional 70x60 cm com 100 un Tap…" at bounding box center [792, 312] width 71 height 75
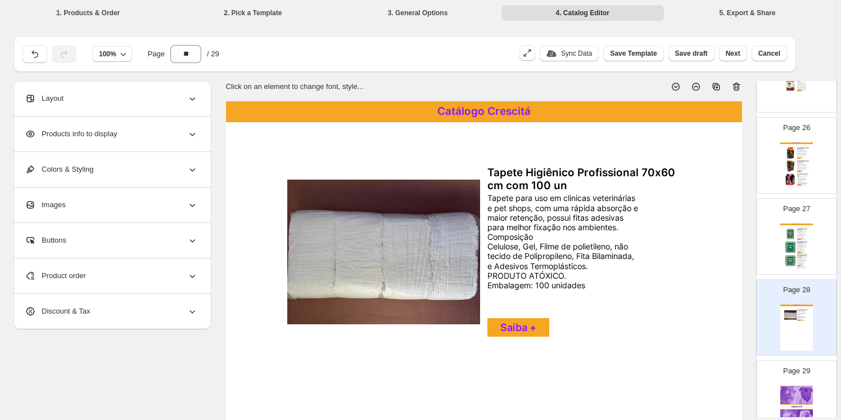
click at [737, 84] on icon at bounding box center [736, 86] width 11 height 11
type input "**"
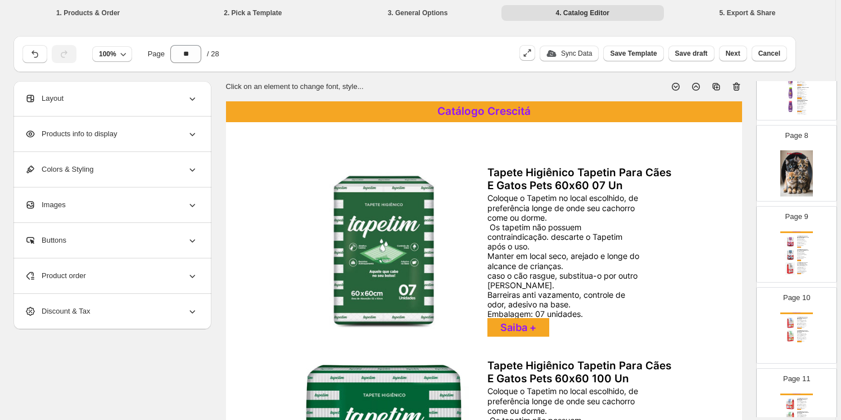
scroll to position [572, 0]
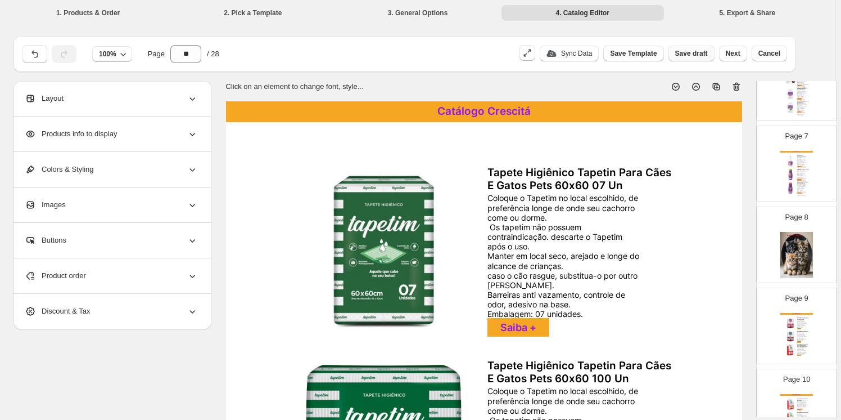
click at [701, 49] on span "Save draft" at bounding box center [691, 53] width 33 height 9
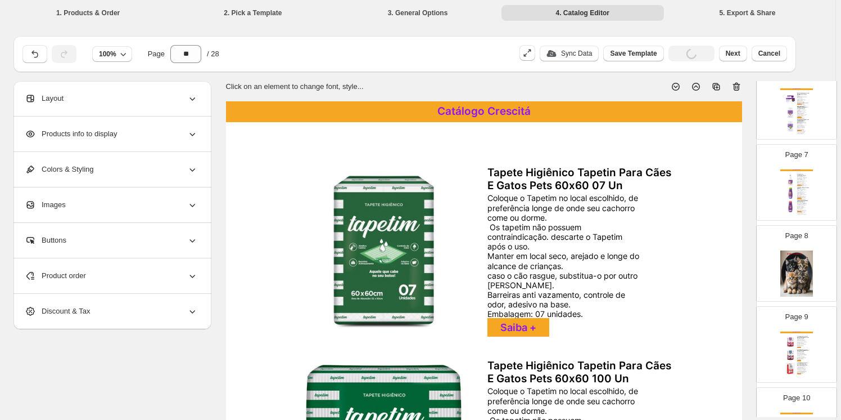
scroll to position [0, 0]
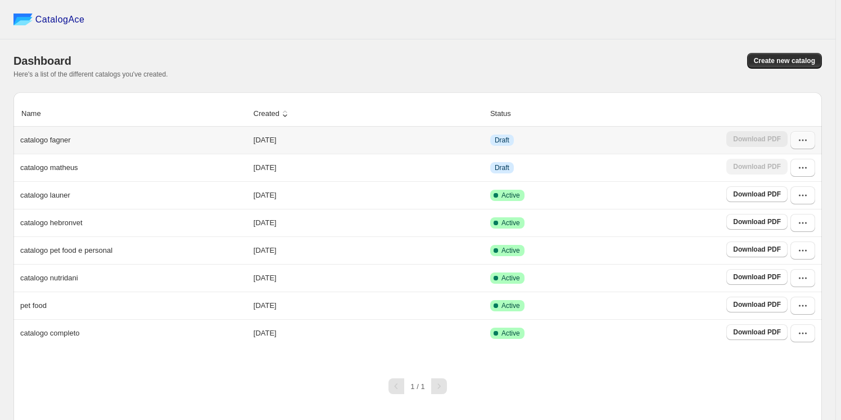
click at [806, 136] on icon "button" at bounding box center [802, 139] width 11 height 11
click at [782, 237] on span "Edit" at bounding box center [779, 241] width 12 height 8
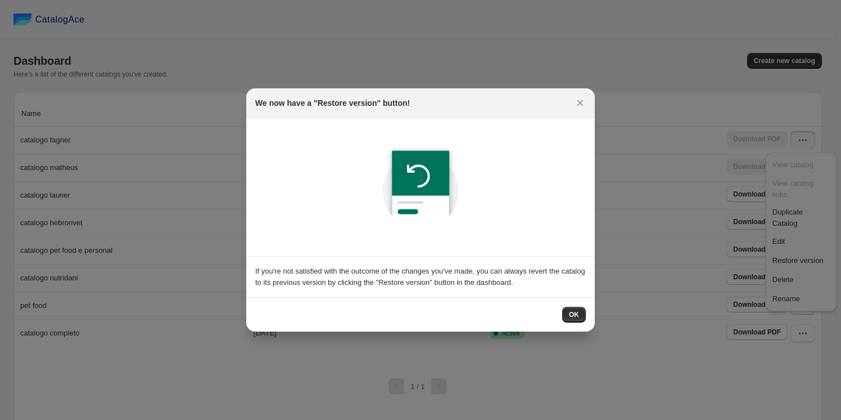
click at [574, 312] on span "OK" at bounding box center [574, 314] width 10 height 9
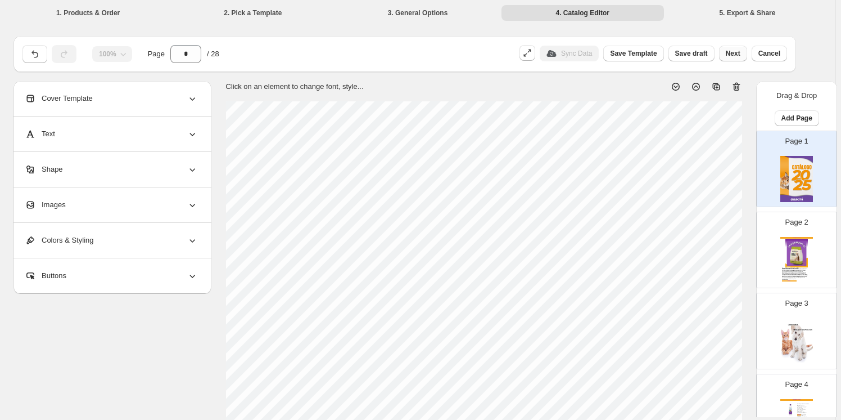
click at [737, 50] on span "Next" at bounding box center [733, 53] width 15 height 9
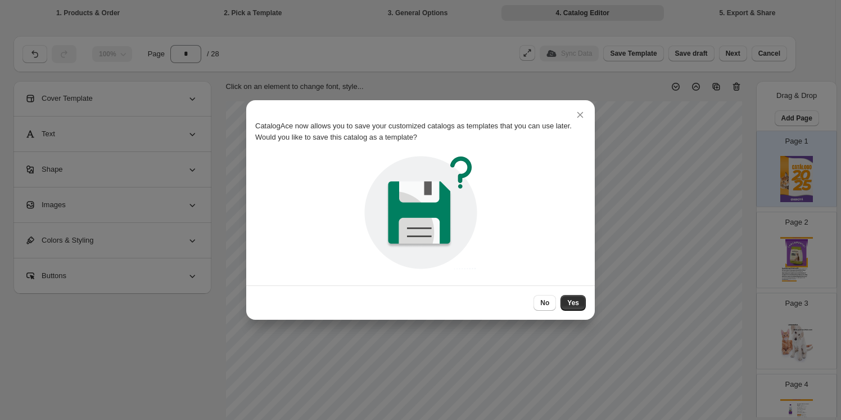
click at [546, 299] on span "No" at bounding box center [544, 302] width 9 height 9
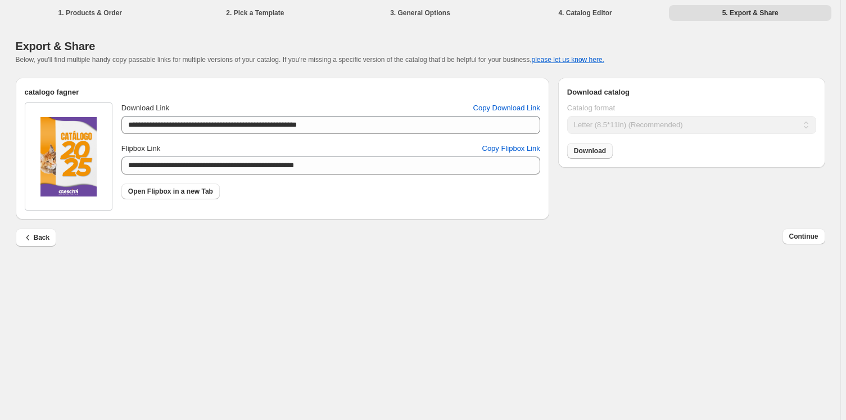
click at [588, 151] on span "Download" at bounding box center [590, 150] width 32 height 9
click at [793, 237] on span "Continue" at bounding box center [804, 236] width 29 height 9
